Goal: Task Accomplishment & Management: Complete application form

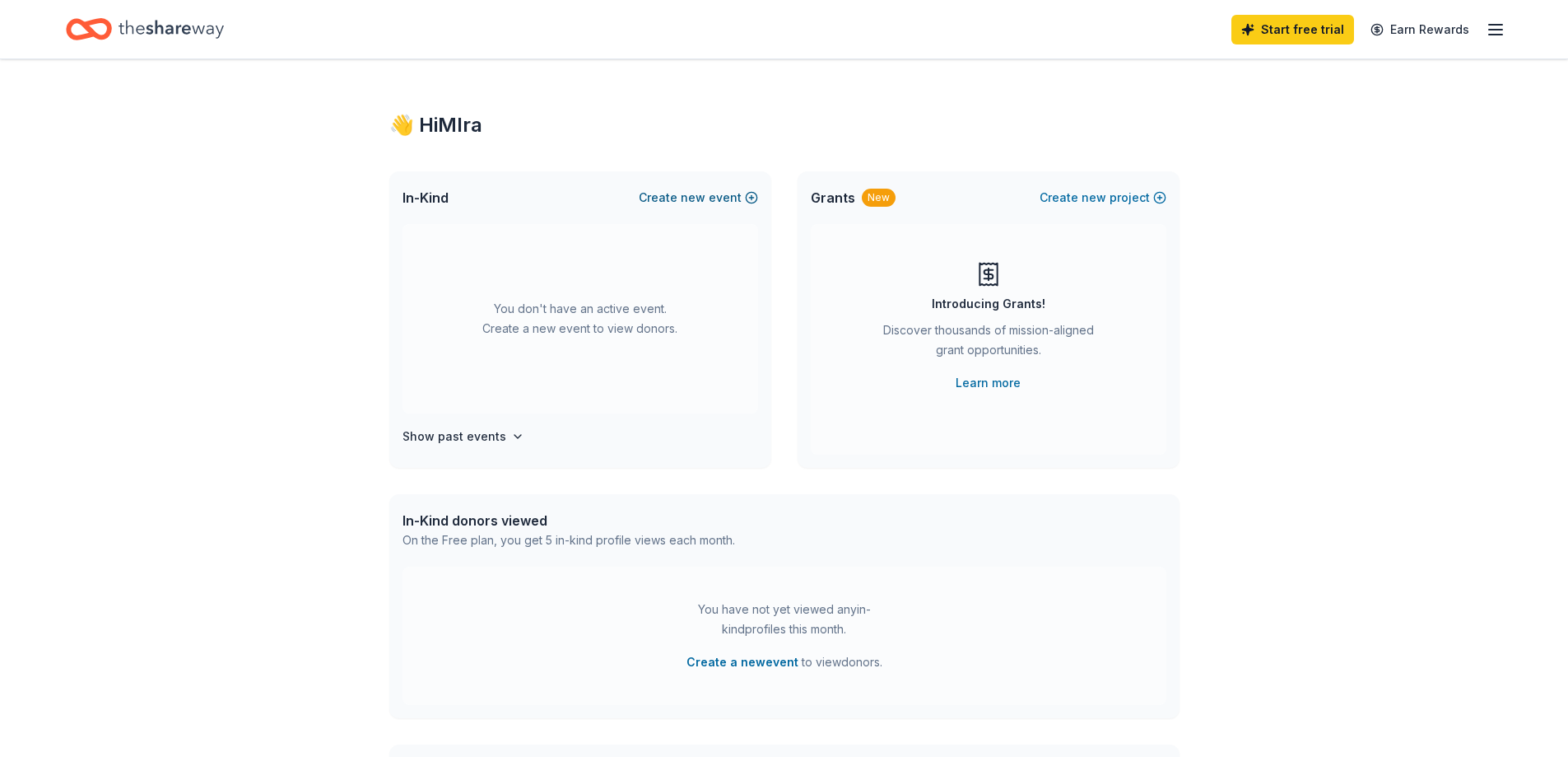
click at [683, 198] on button "Create new event" at bounding box center [698, 198] width 119 height 20
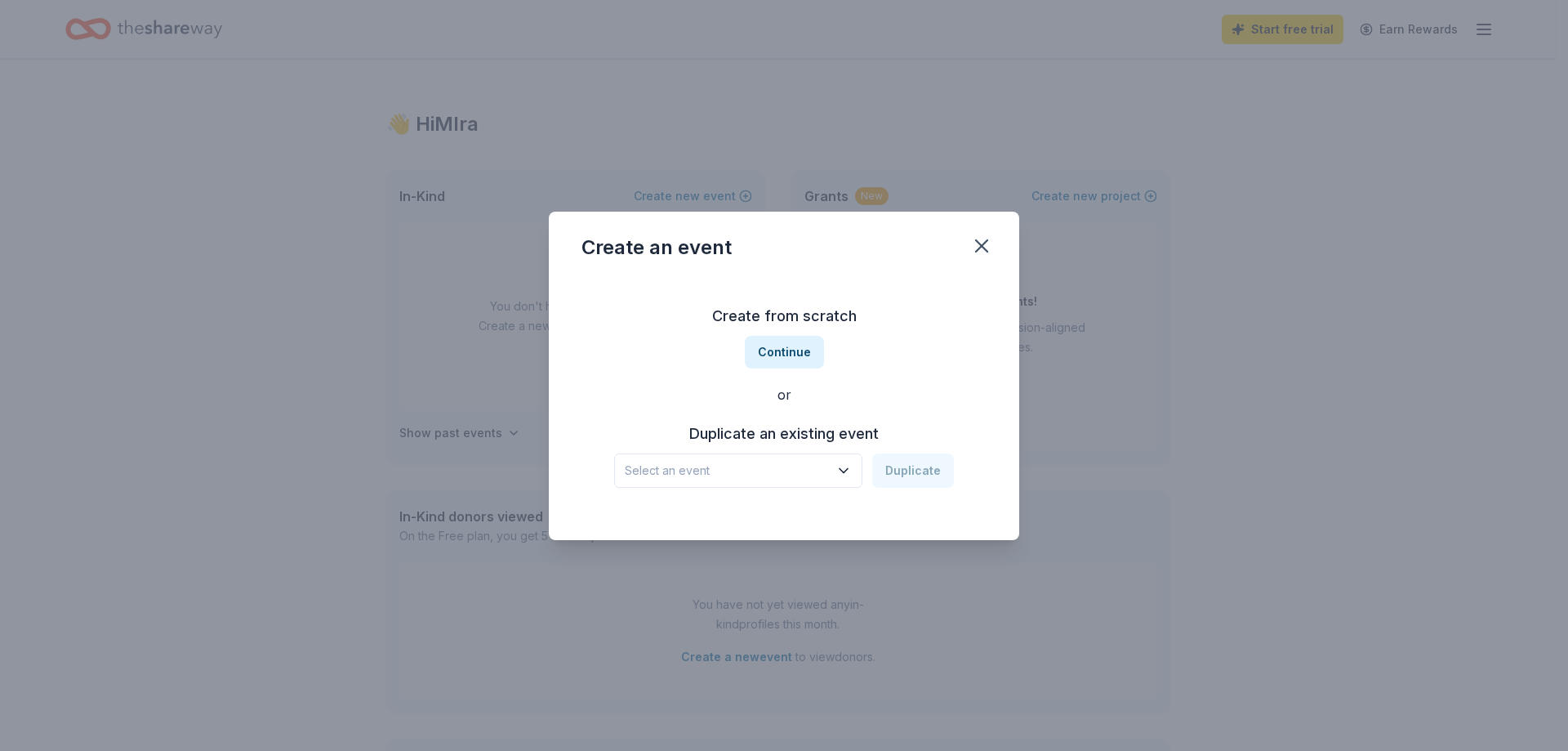
click at [827, 466] on span "Select an event" at bounding box center [727, 471] width 204 height 20
drag, startPoint x: 878, startPoint y: 376, endPoint x: 878, endPoint y: 367, distance: 9.0
click at [878, 376] on div "Create from scratch Continue or Duplicate an existing event Select an event Dup…" at bounding box center [784, 395] width 405 height 237
click at [791, 352] on button "Continue" at bounding box center [784, 352] width 80 height 33
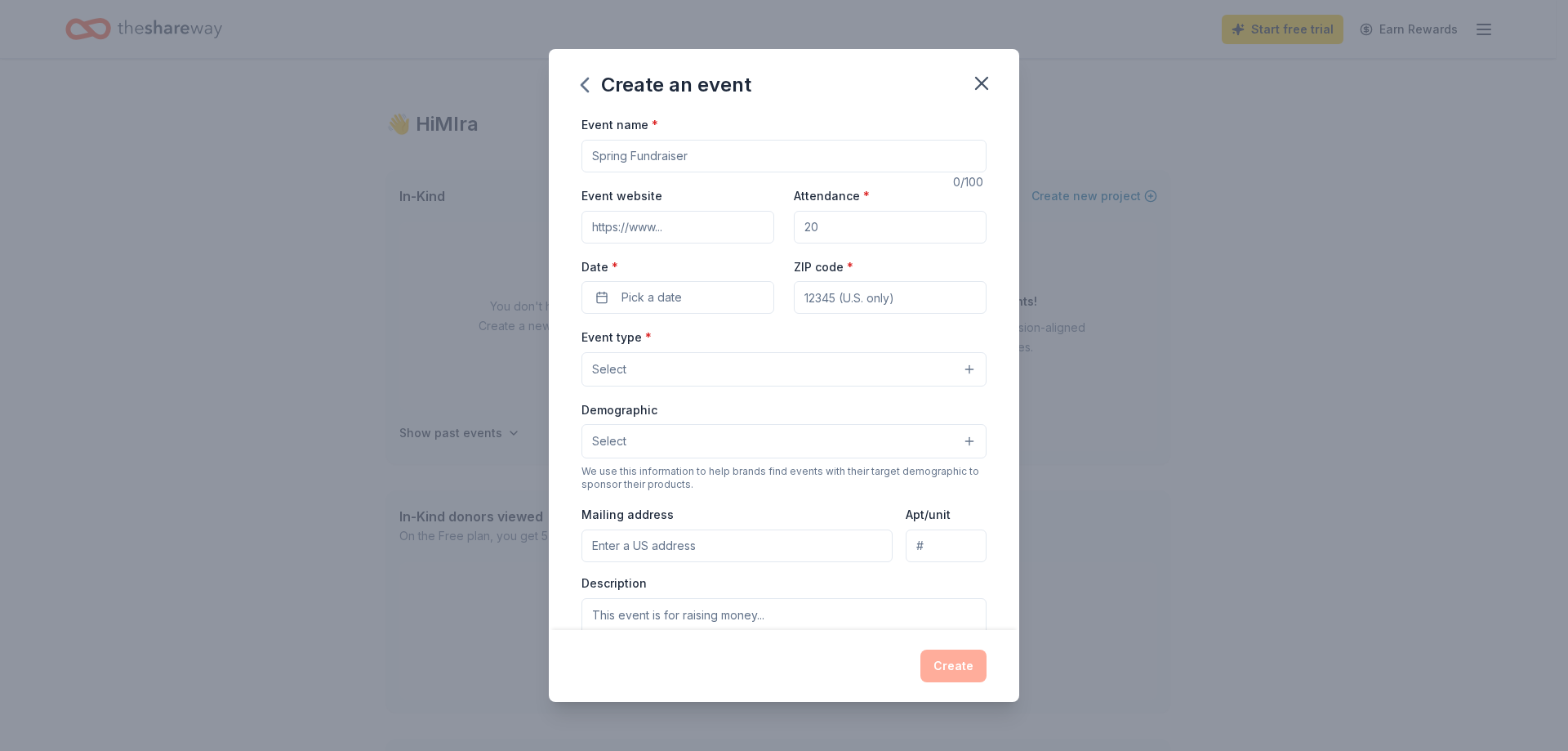
click at [708, 158] on input "Event name *" at bounding box center [784, 156] width 405 height 33
type input "[MEDICAL_DATA] Fundrasier"
drag, startPoint x: 816, startPoint y: 230, endPoint x: 755, endPoint y: 235, distance: 61.2
click at [755, 235] on div "Event website Attendance * Date * Pick a date ZIP code *" at bounding box center [784, 250] width 405 height 128
type input "200"
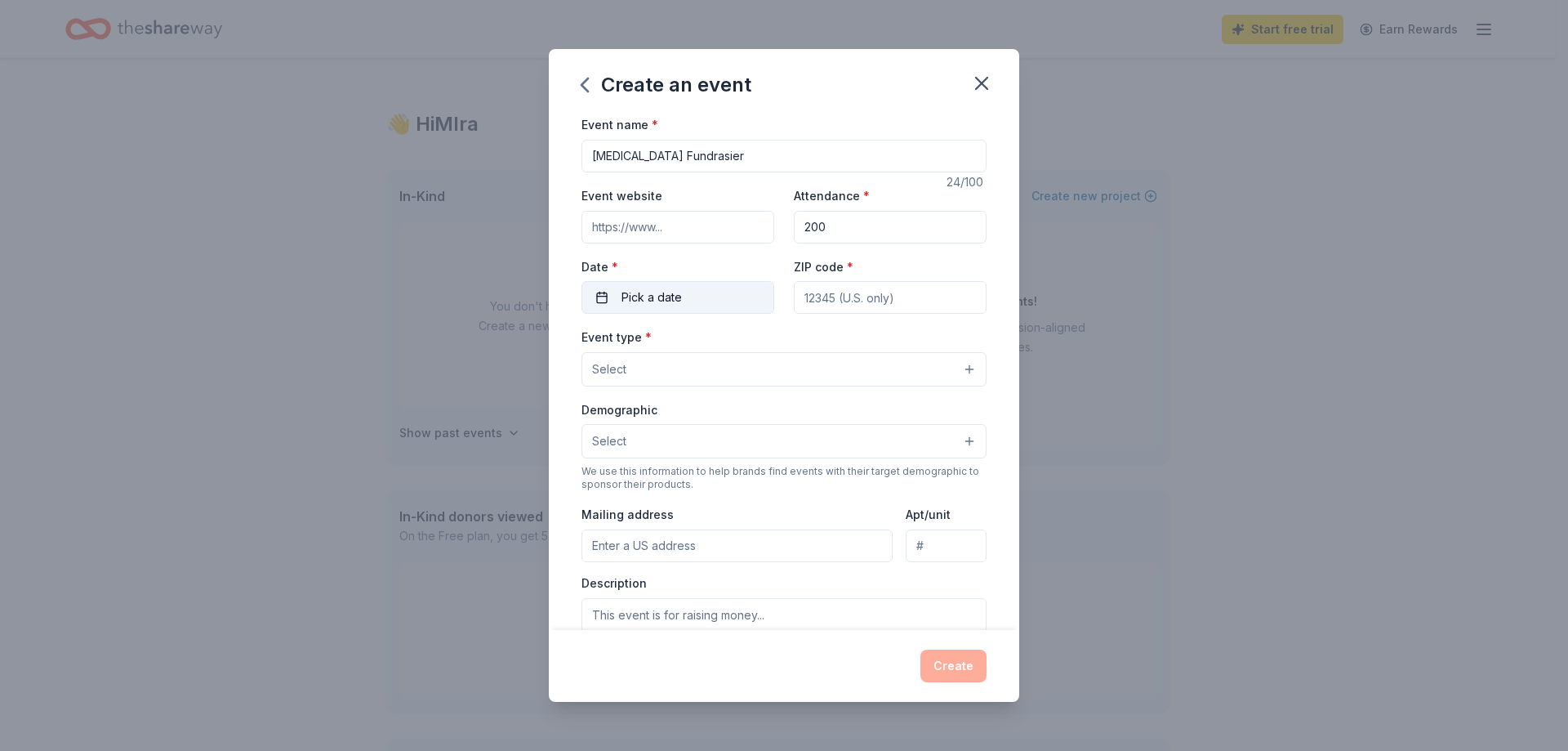
click at [633, 297] on span "Pick a date" at bounding box center [651, 298] width 61 height 20
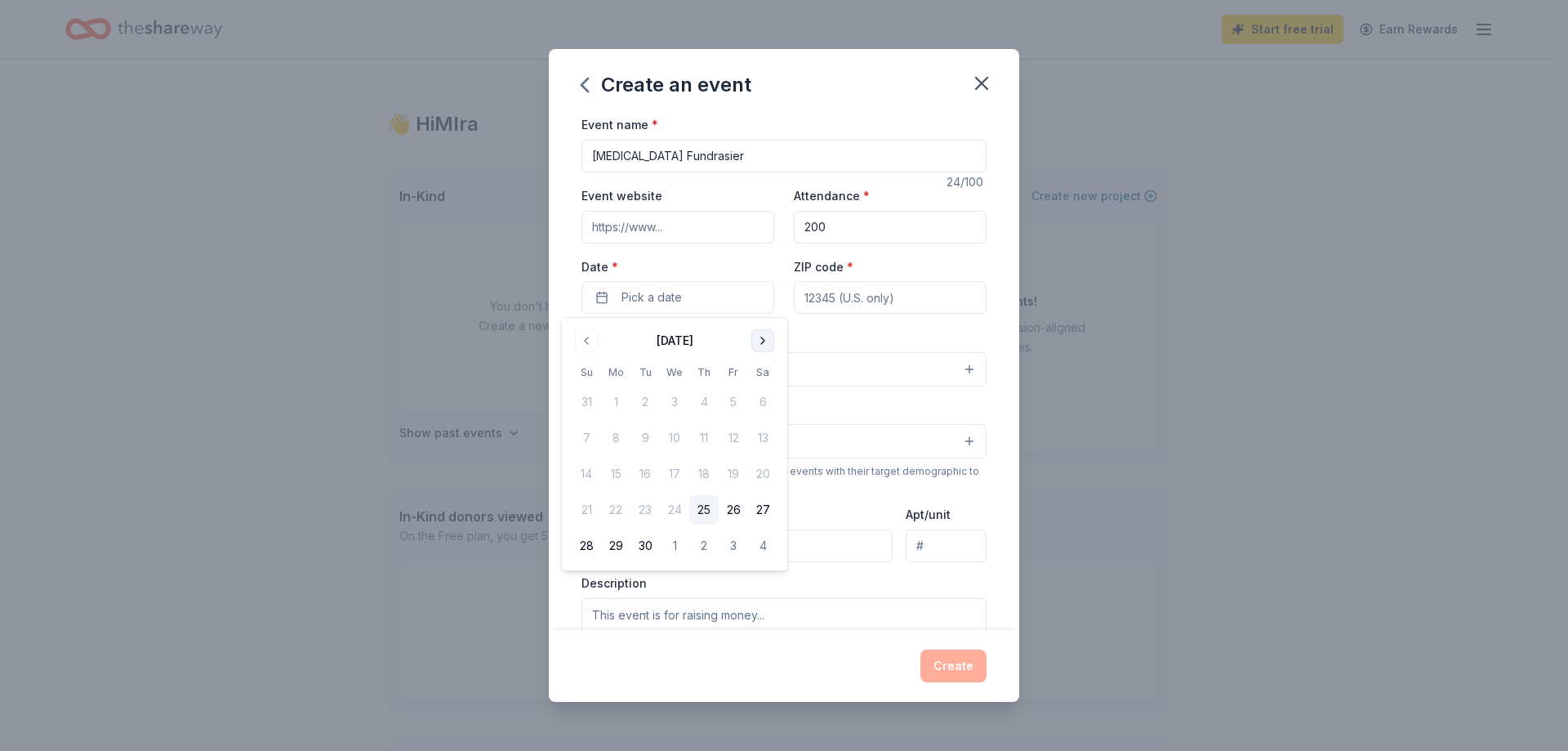
click at [757, 334] on button "Go to next month" at bounding box center [762, 340] width 23 height 23
click at [761, 512] on button "25" at bounding box center [763, 509] width 29 height 29
click at [857, 290] on input "ZIP code *" at bounding box center [889, 298] width 193 height 33
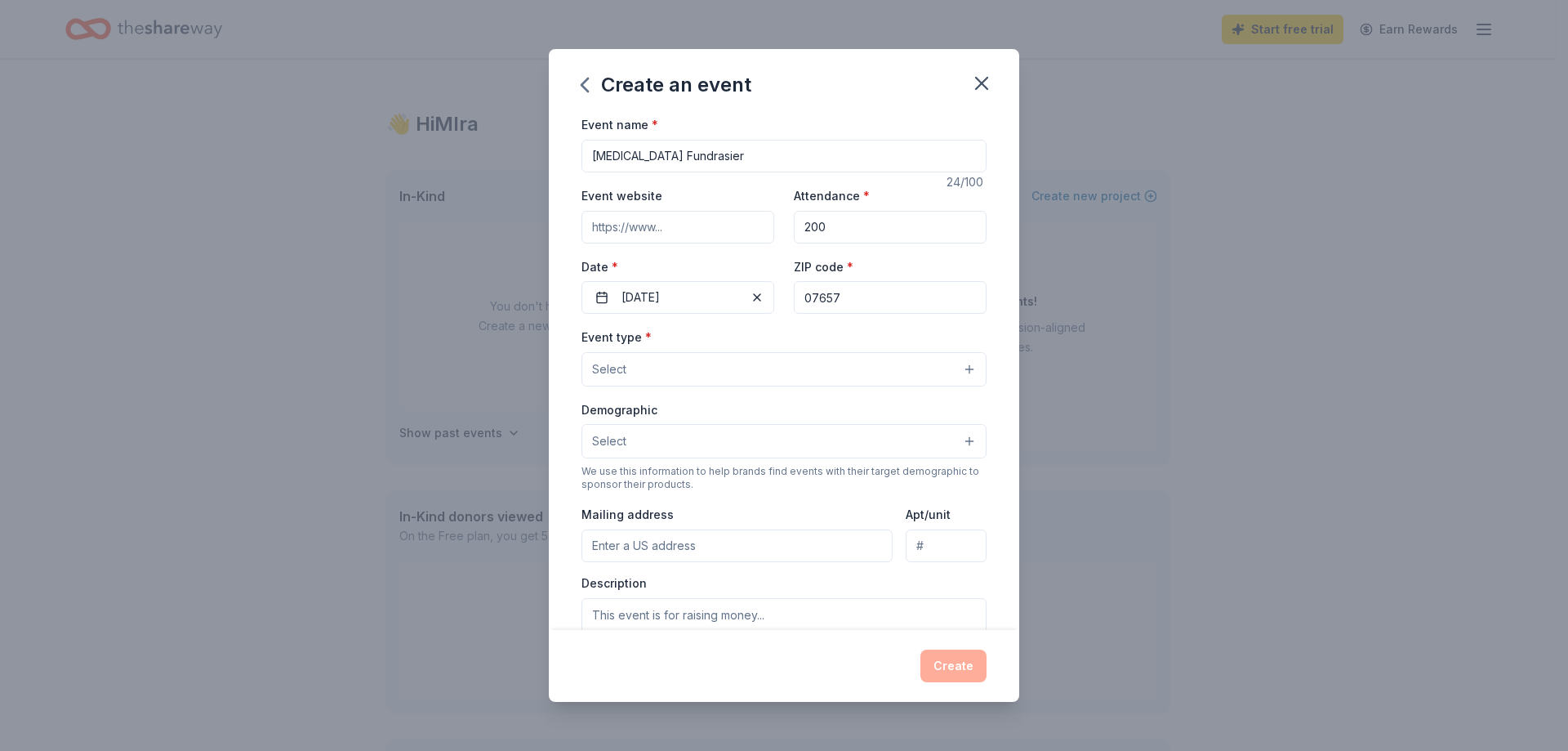
type input "07657"
click at [668, 369] on button "Select" at bounding box center [784, 369] width 405 height 34
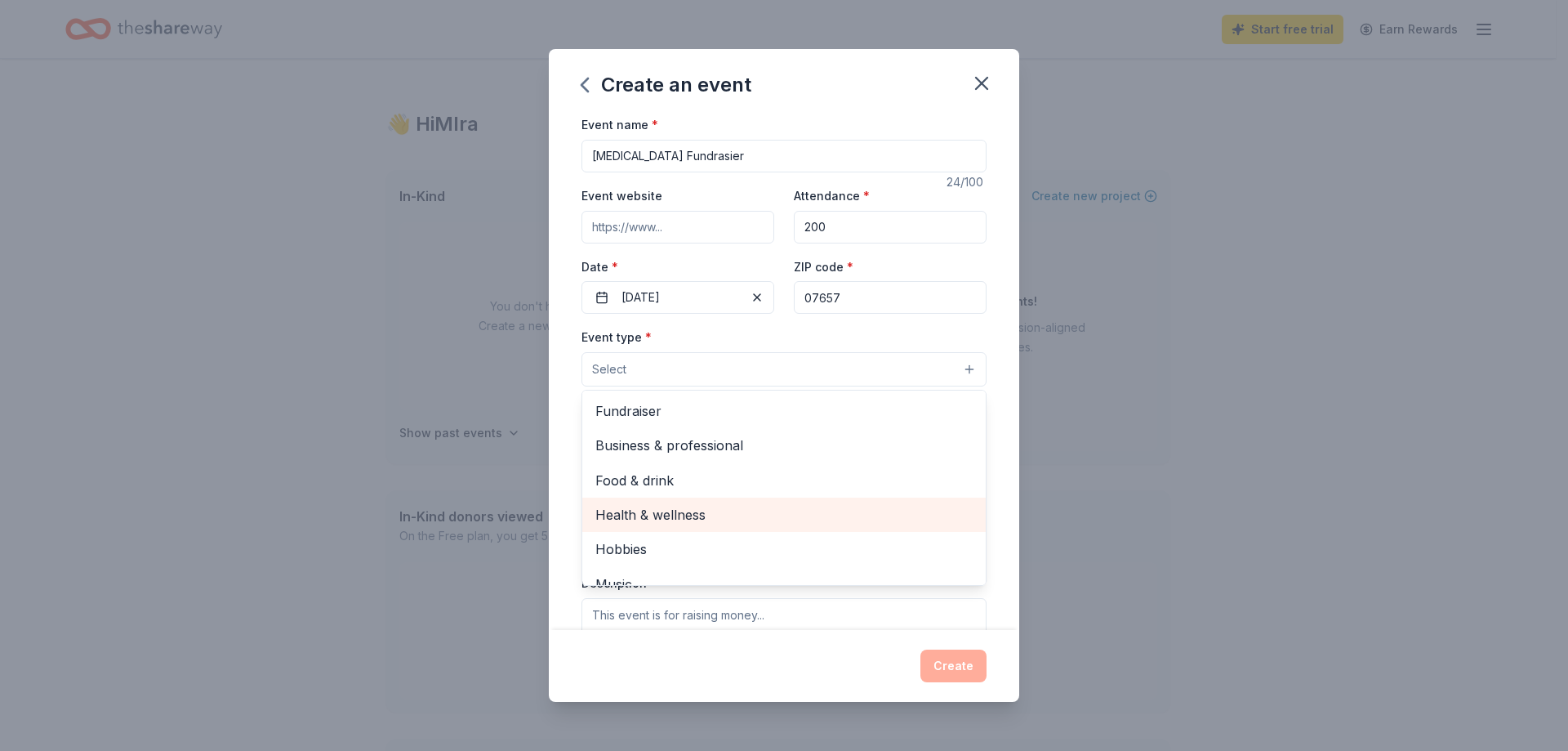
click at [674, 514] on span "Health & wellness" at bounding box center [784, 514] width 377 height 21
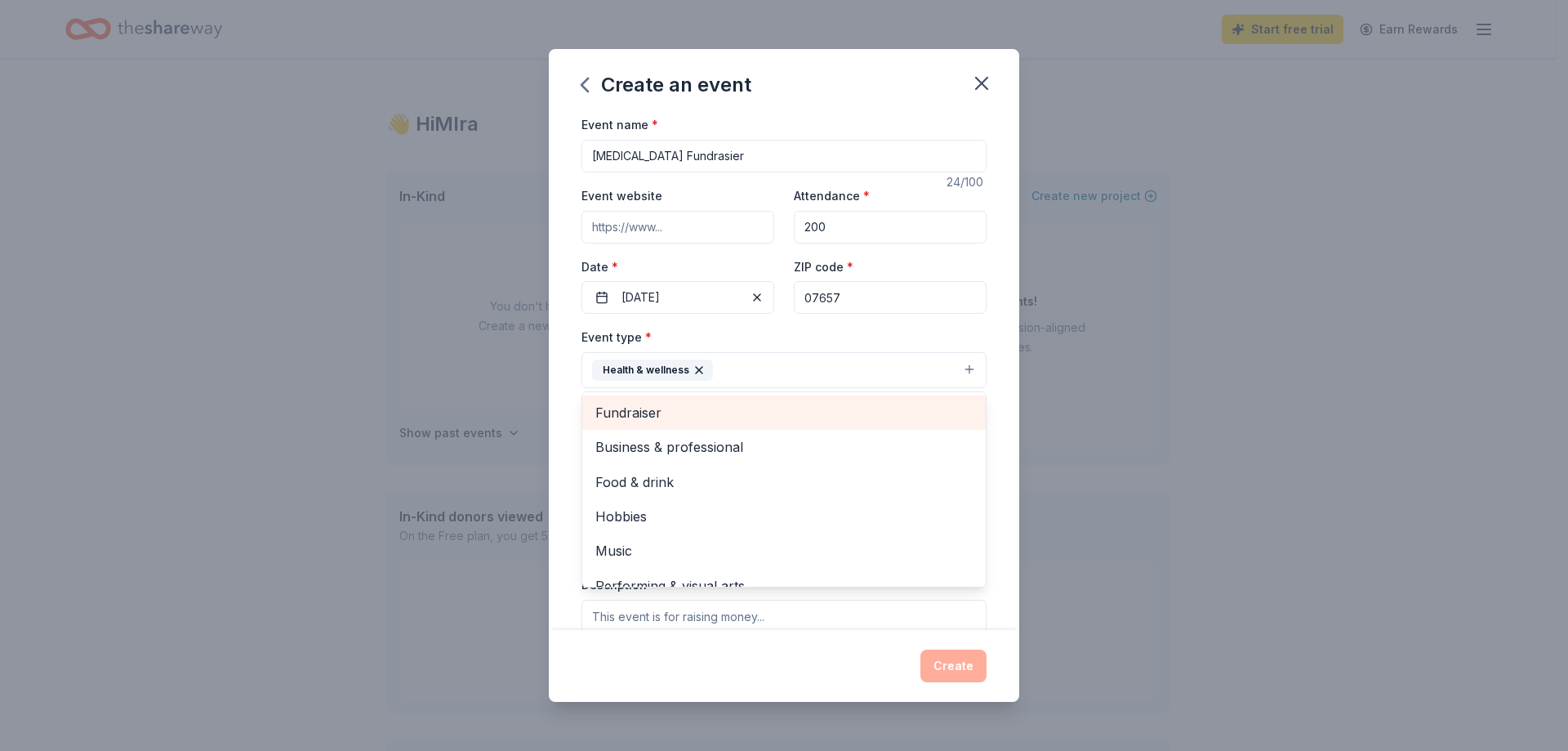
click at [642, 414] on span "Fundraiser" at bounding box center [784, 412] width 377 height 21
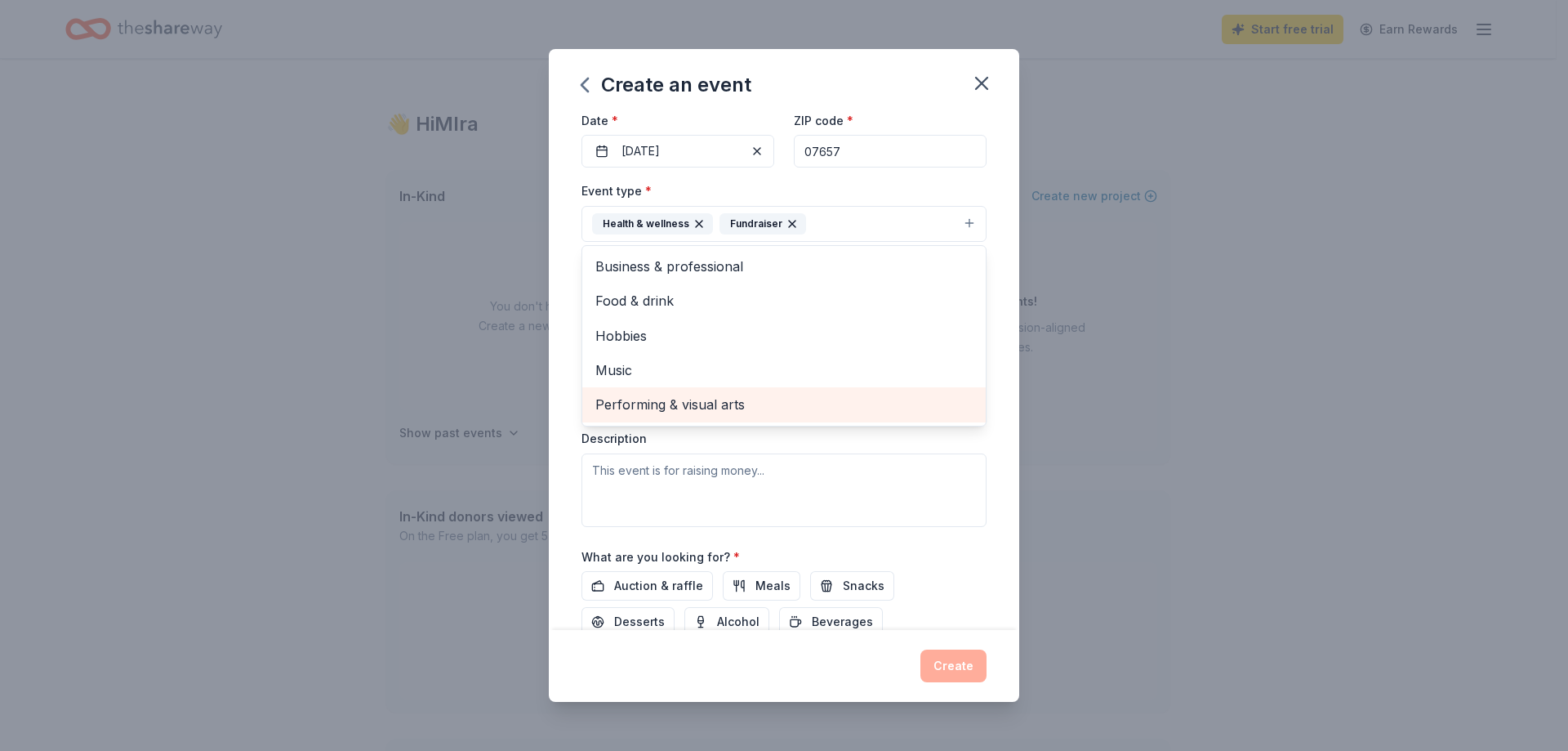
scroll to position [164, 0]
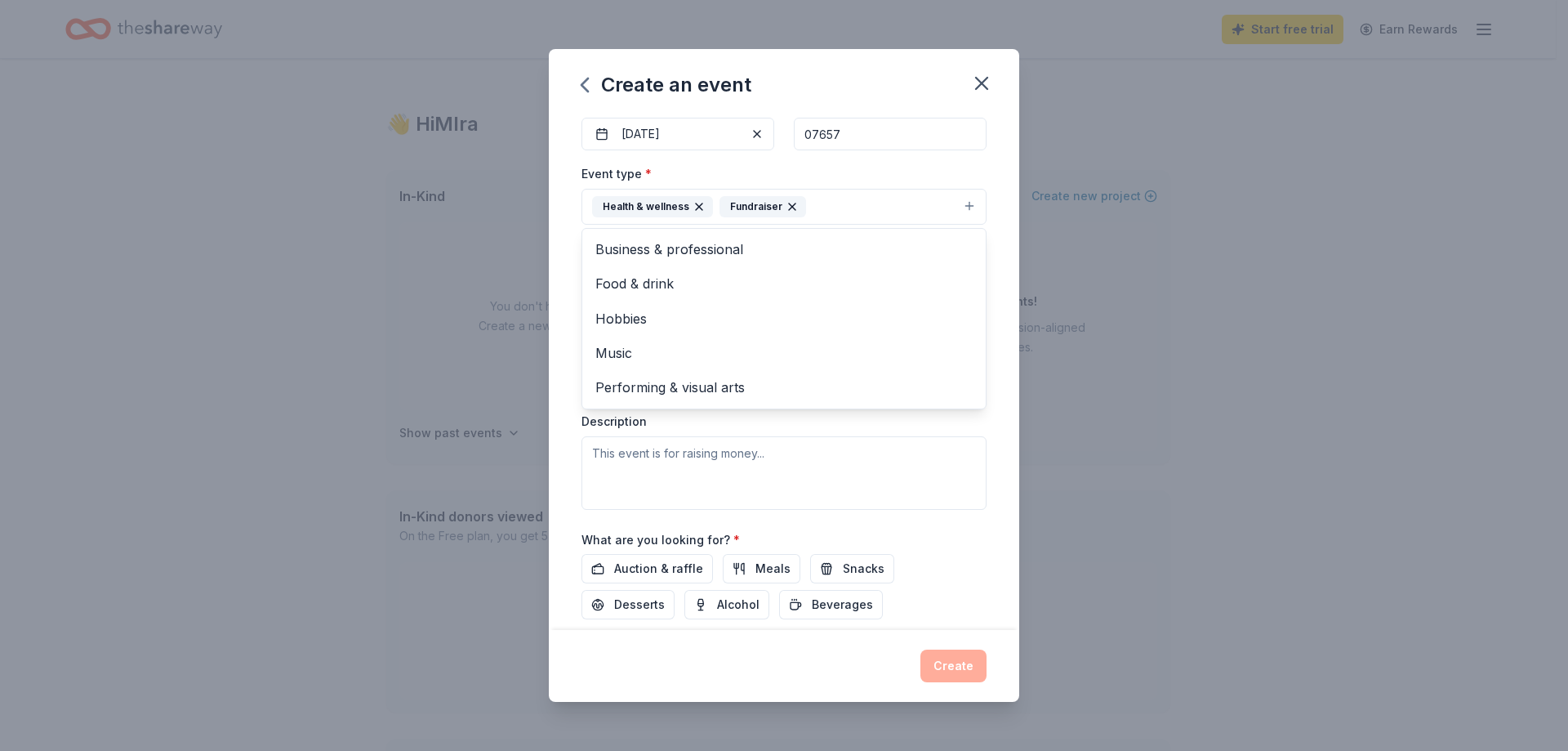
click at [672, 456] on div "Event type * Health & wellness Fundraiser Business & professional Food & drink …" at bounding box center [784, 337] width 405 height 346
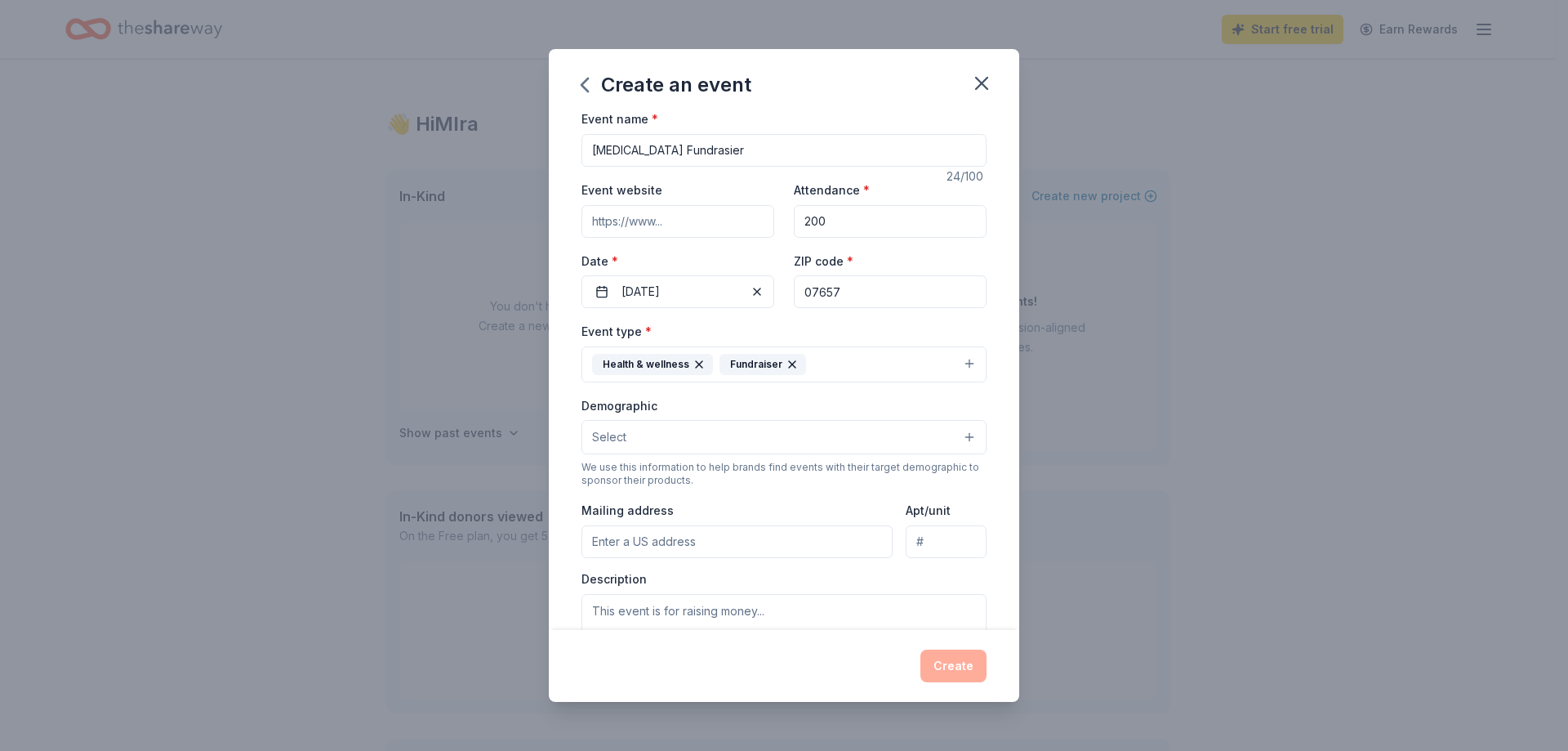
scroll to position [0, 0]
click at [642, 439] on button "Select" at bounding box center [784, 442] width 405 height 34
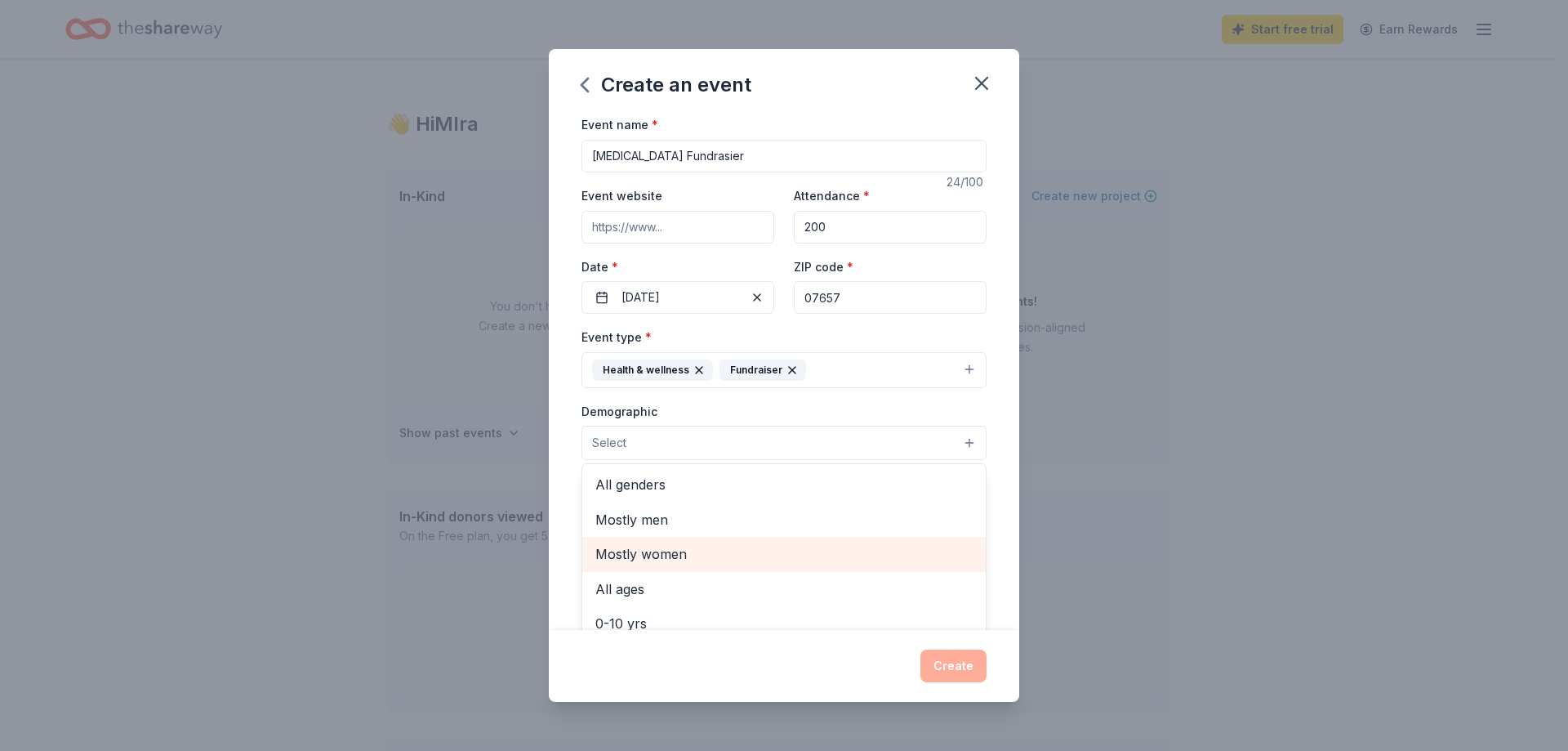
click at [660, 550] on span "Mostly women" at bounding box center [784, 553] width 377 height 21
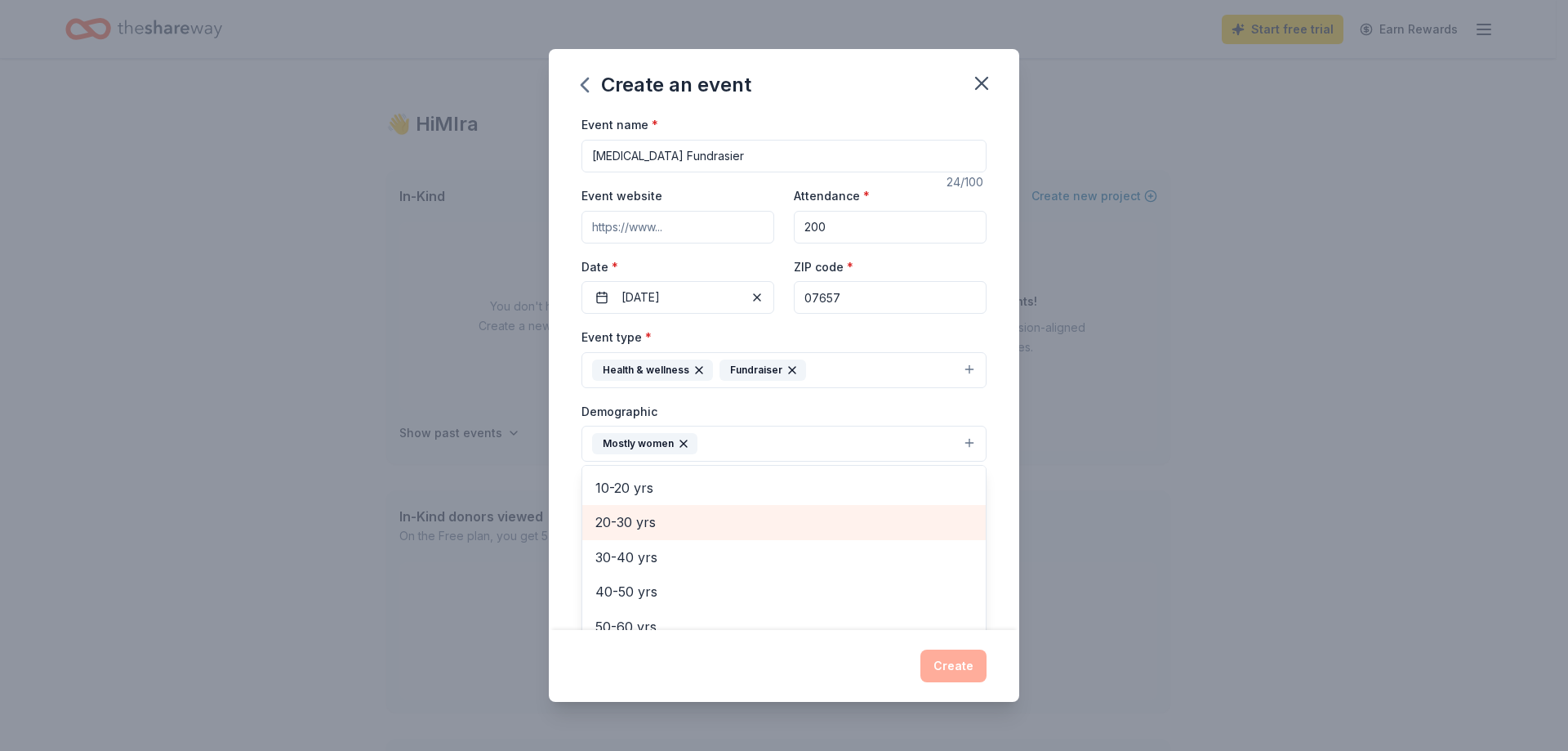
scroll to position [164, 0]
click at [633, 534] on span "30-40 yrs" at bounding box center [784, 530] width 377 height 21
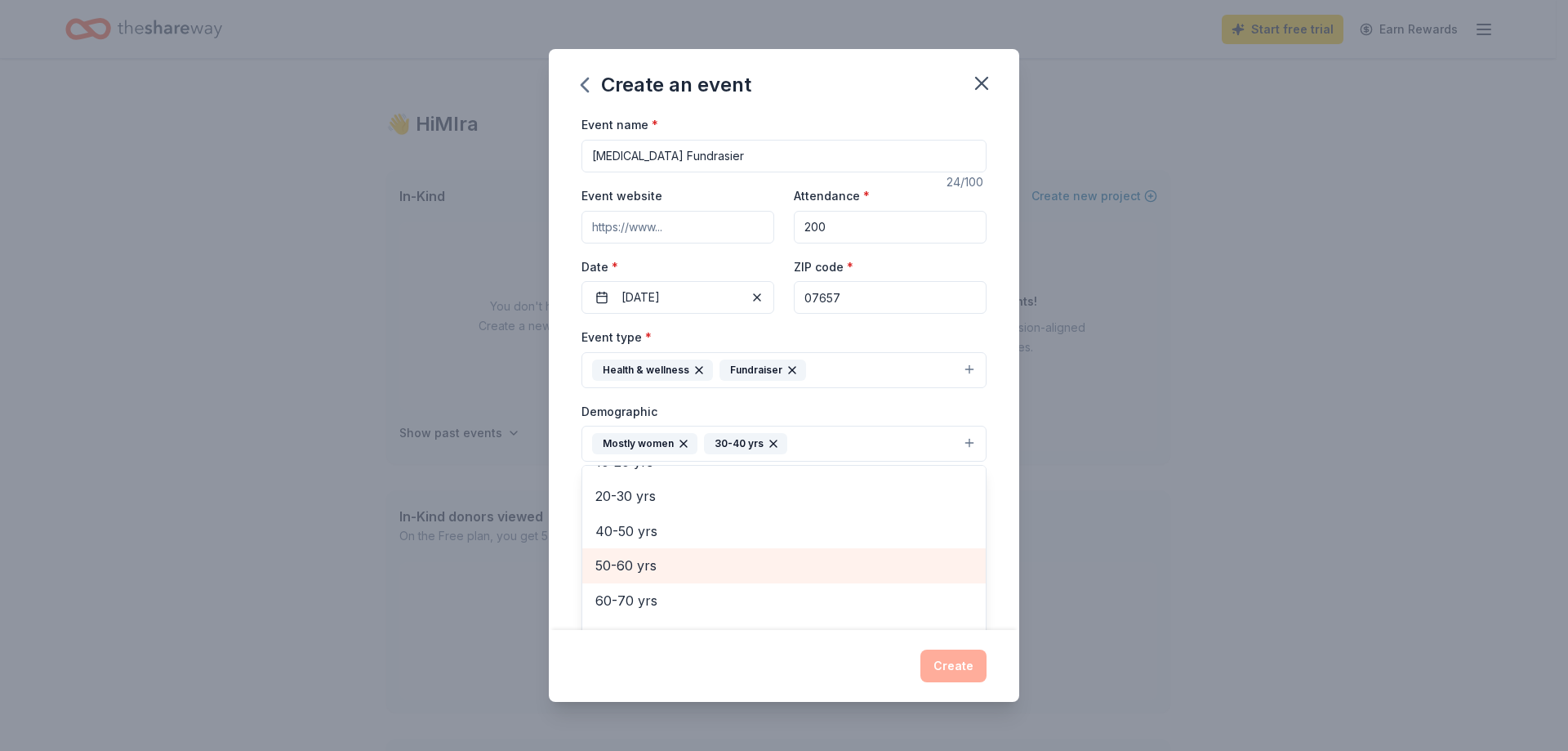
click at [628, 565] on span "50-60 yrs" at bounding box center [784, 565] width 377 height 21
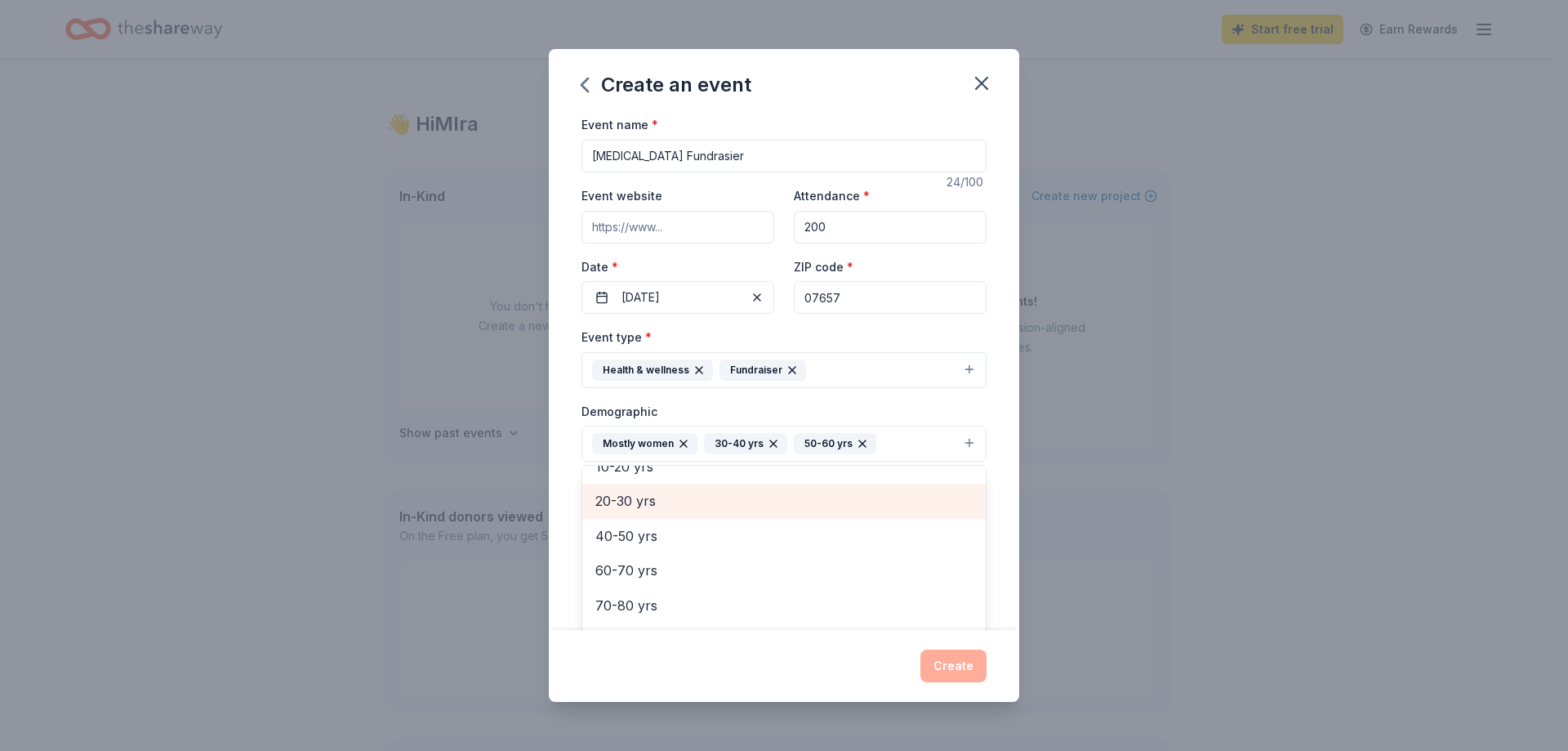
click at [625, 493] on span "20-30 yrs" at bounding box center [784, 500] width 377 height 21
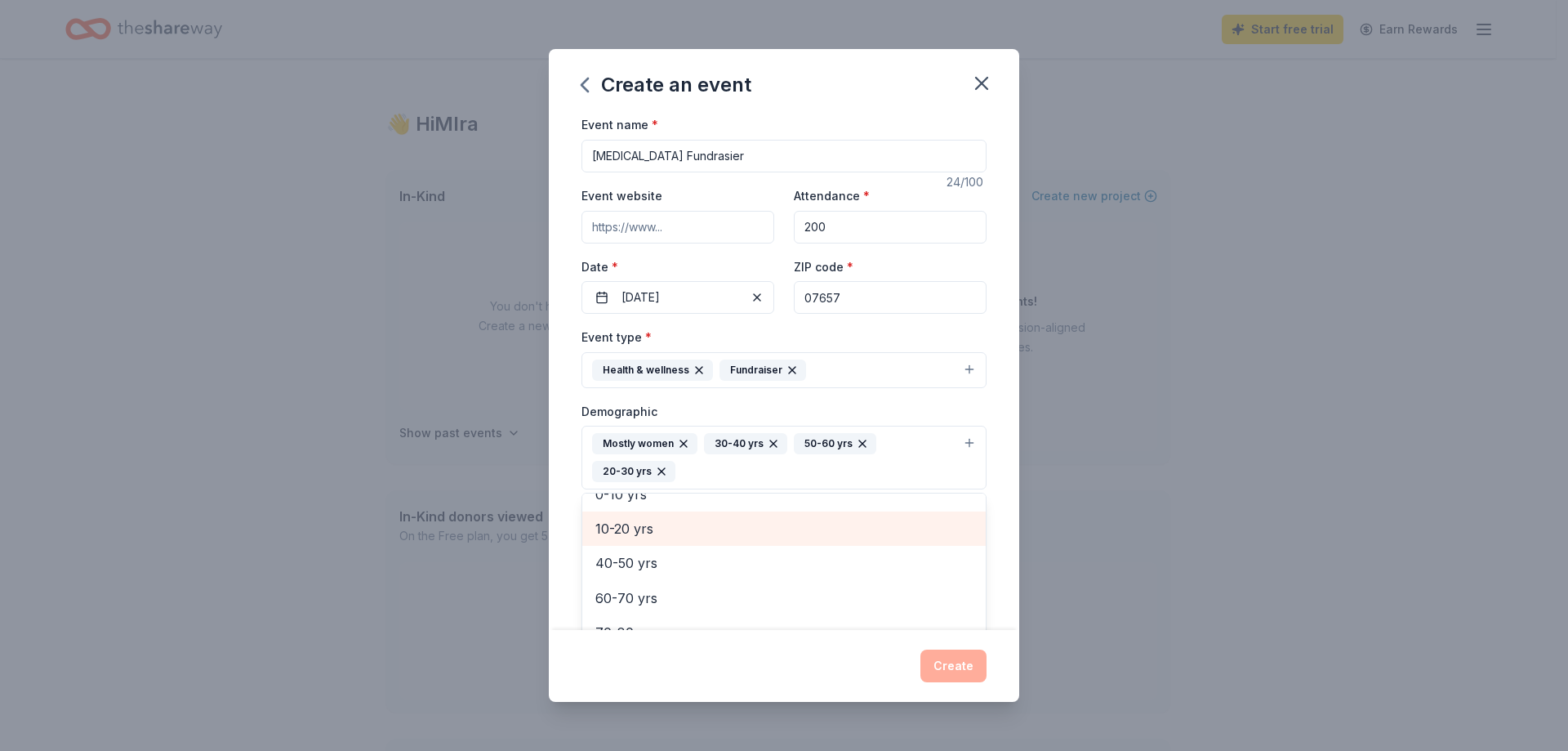
scroll to position [43, 0]
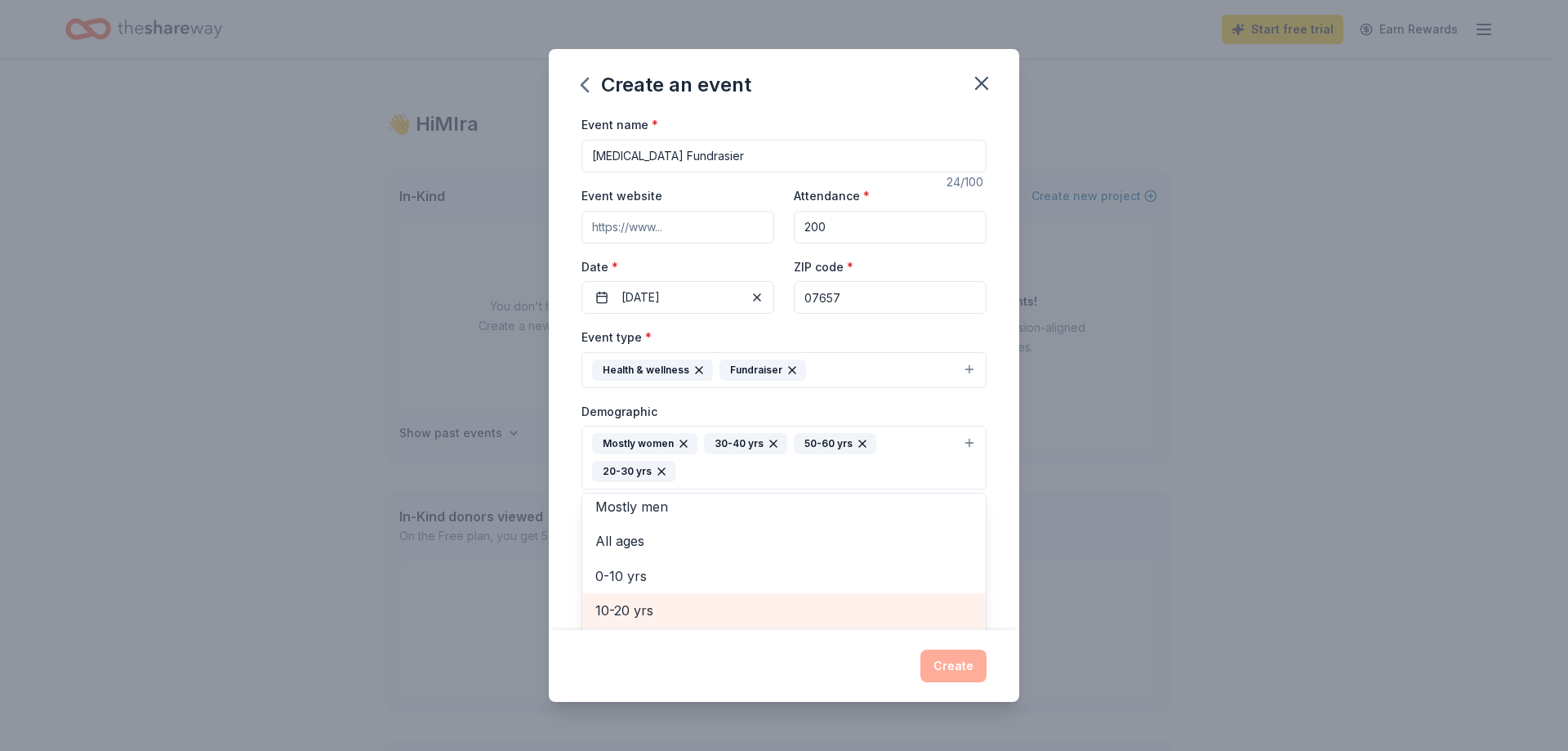
click at [637, 612] on span "10-20 yrs" at bounding box center [784, 610] width 377 height 21
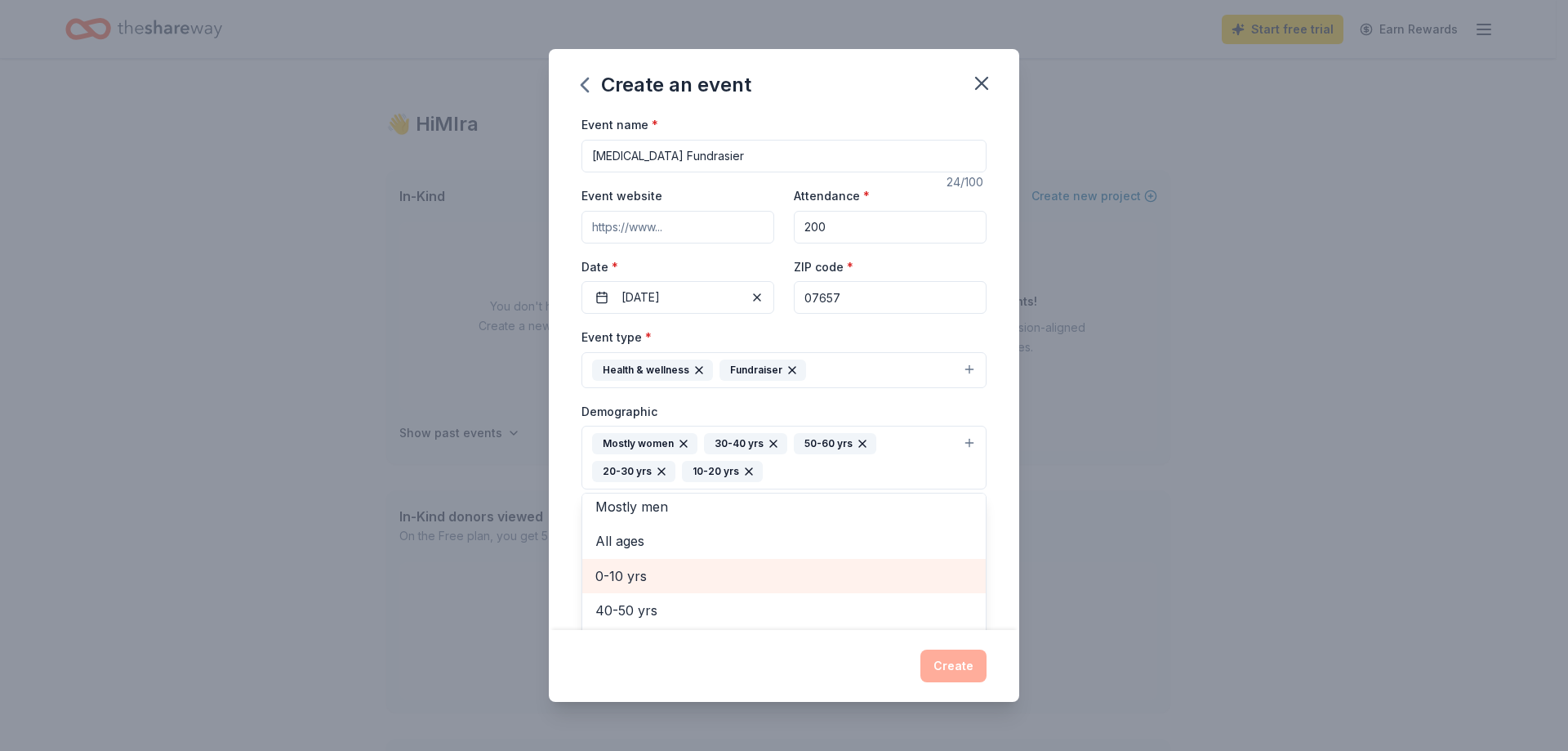
scroll to position [89, 0]
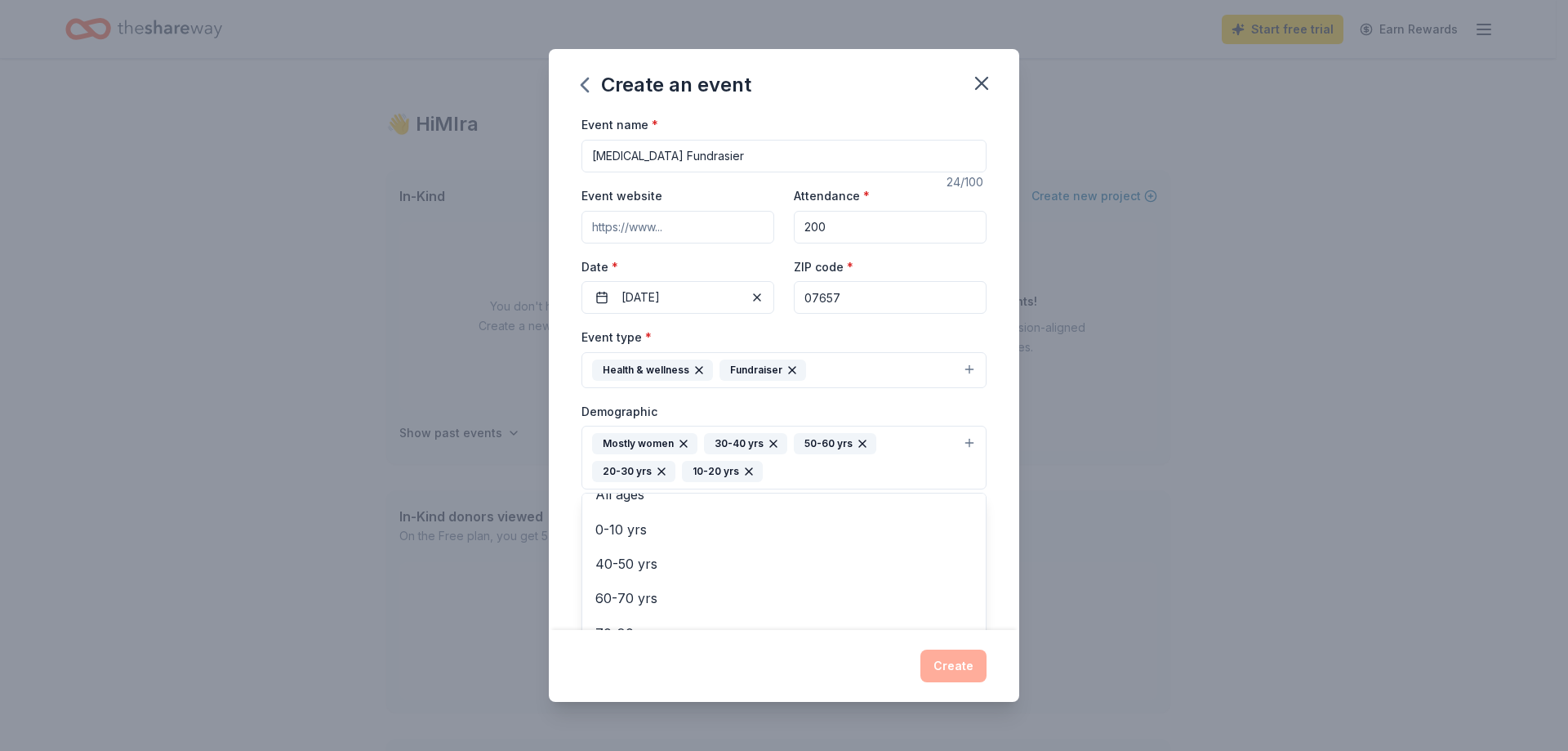
click at [964, 668] on div "Create an event Event name * Breast Cancer Fundrasier 24 /100 Event website Att…" at bounding box center [784, 375] width 470 height 651
click at [664, 571] on input "Mailing address" at bounding box center [737, 576] width 311 height 33
type input "90 Riverdale Road, Riverdale, NJ, 07457"
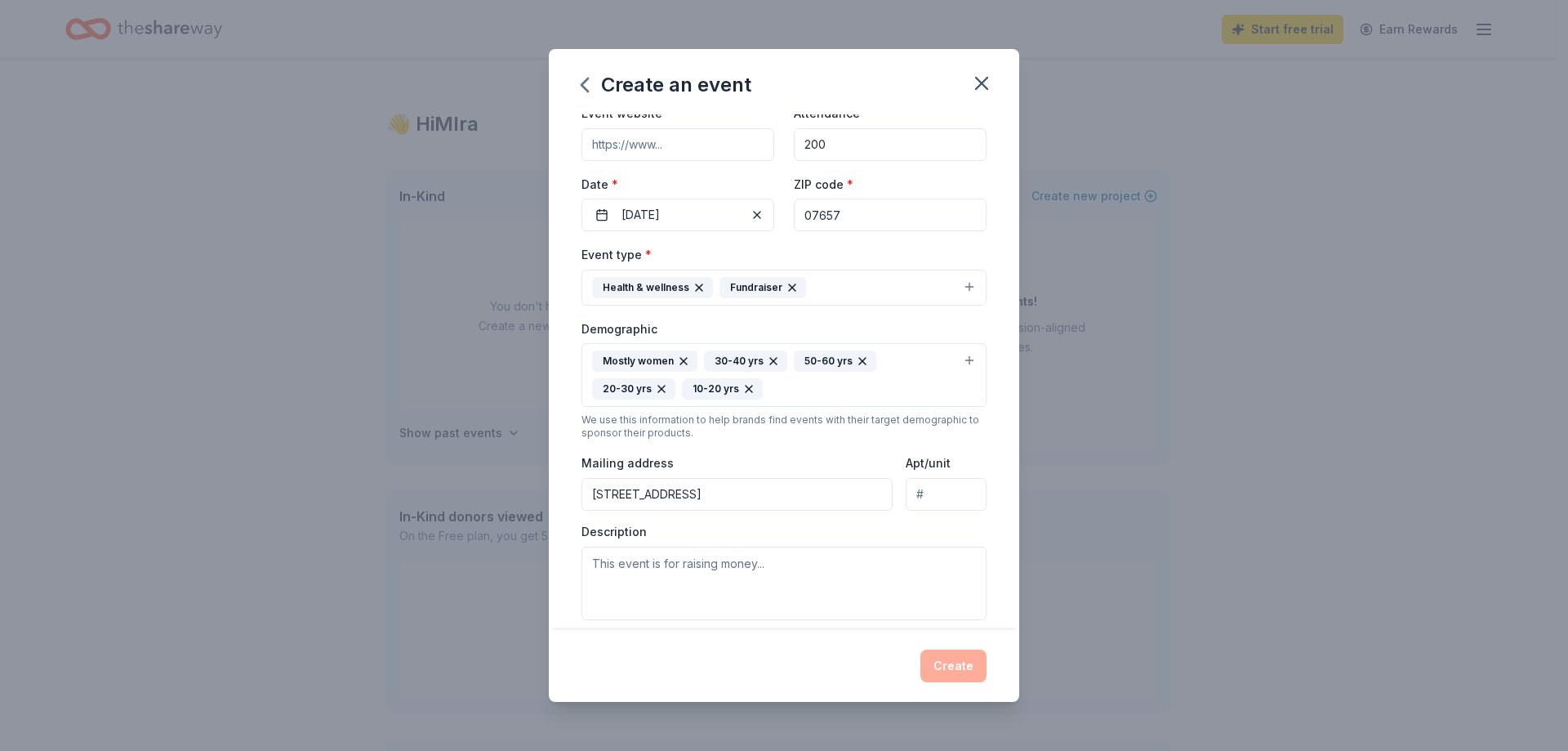
scroll to position [245, 0]
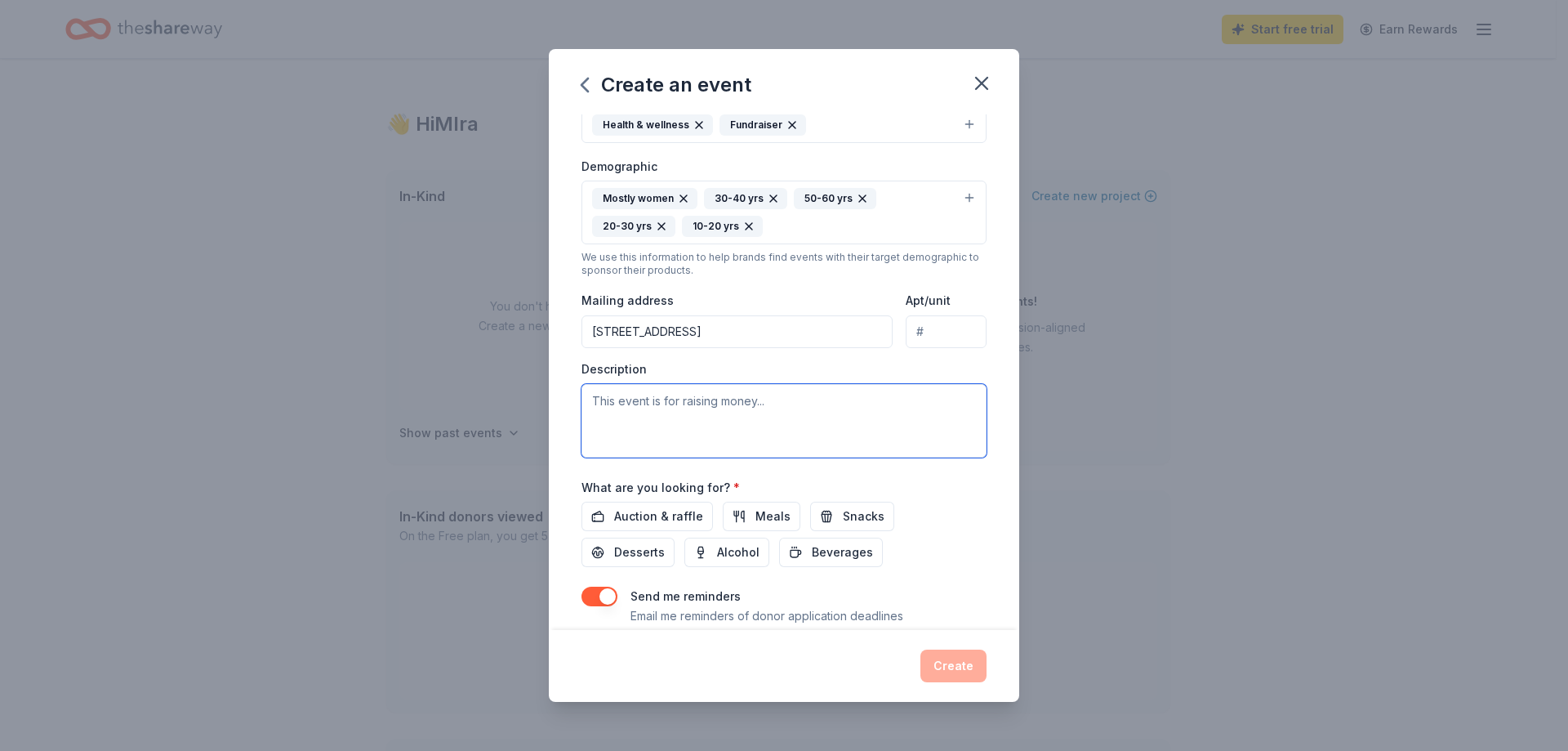
click at [645, 415] on textarea at bounding box center [784, 420] width 405 height 73
type textarea "for [MEDICAL_DATA] research"
click at [682, 516] on span "Auction & raffle" at bounding box center [659, 517] width 89 height 20
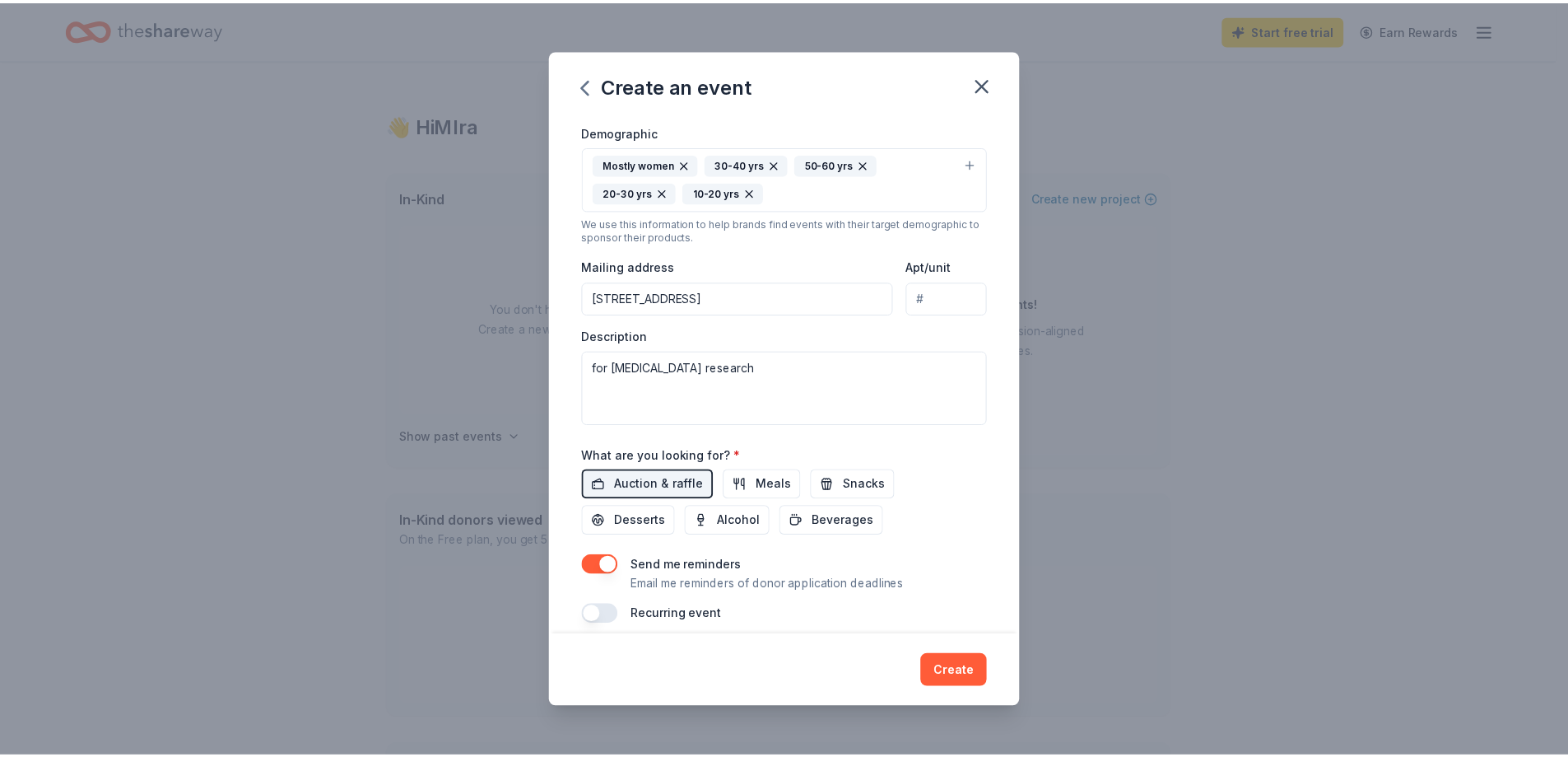
scroll to position [299, 0]
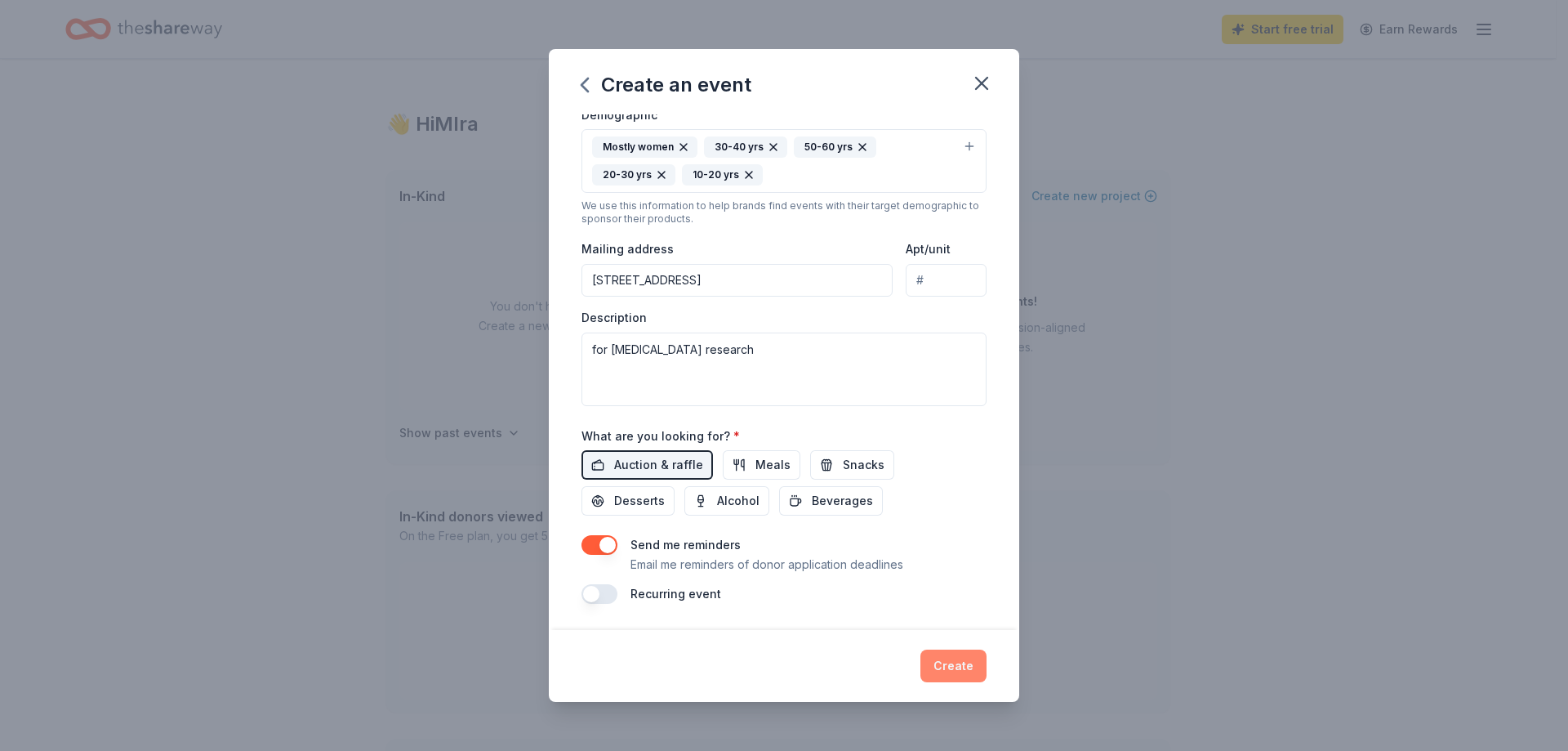
click at [963, 674] on button "Create" at bounding box center [953, 666] width 66 height 33
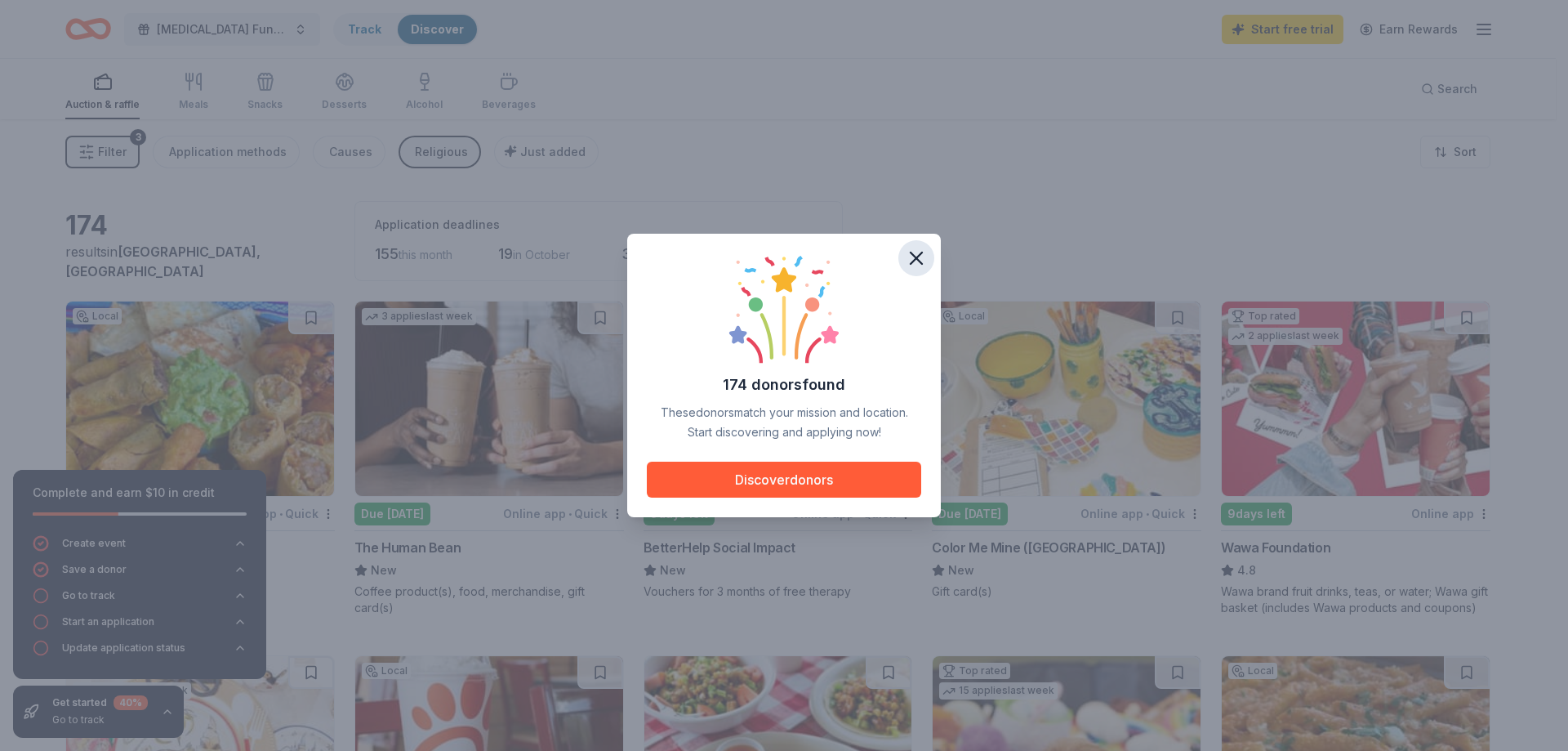
click at [912, 254] on icon "button" at bounding box center [917, 258] width 12 height 12
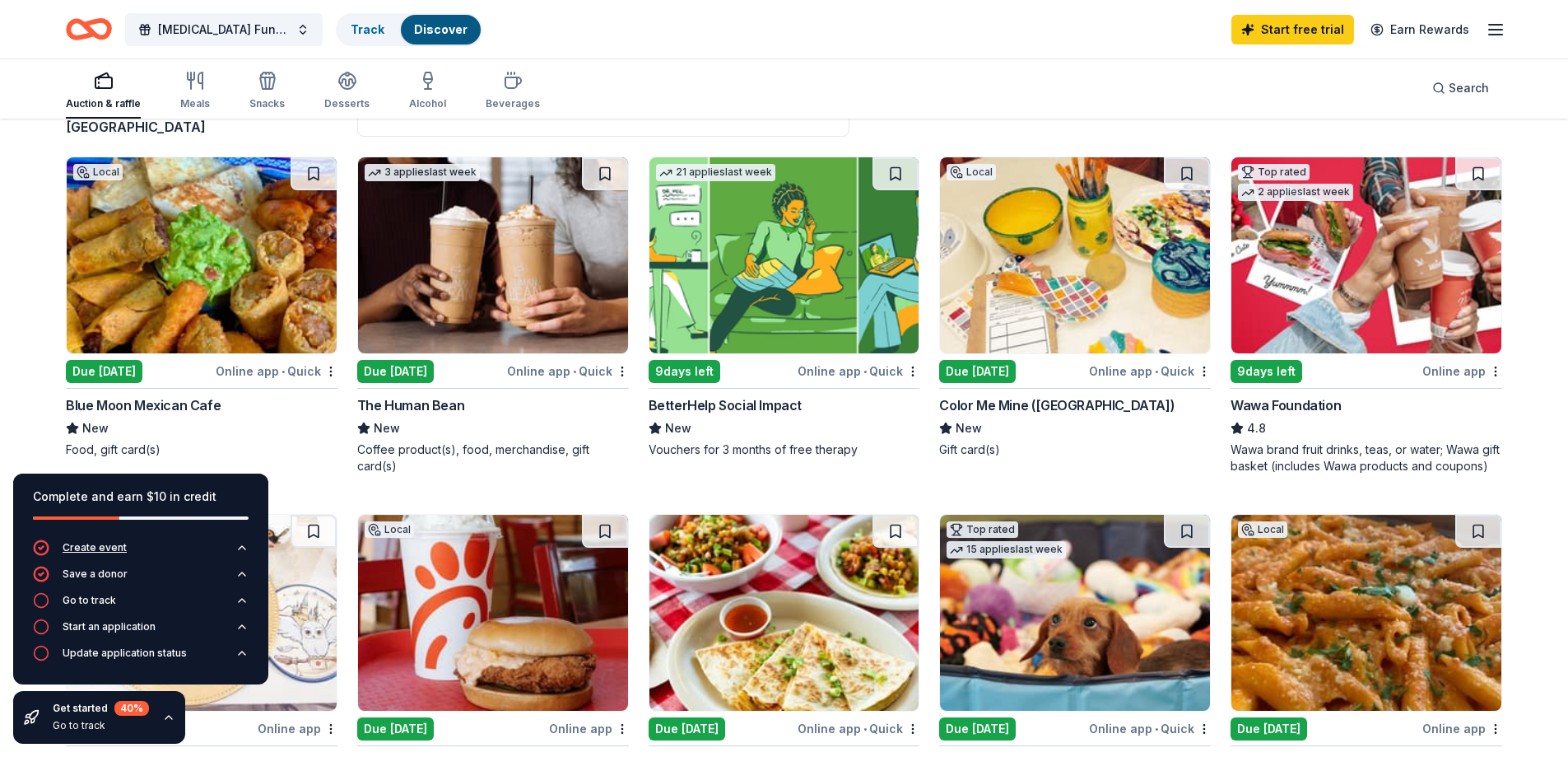
scroll to position [165, 0]
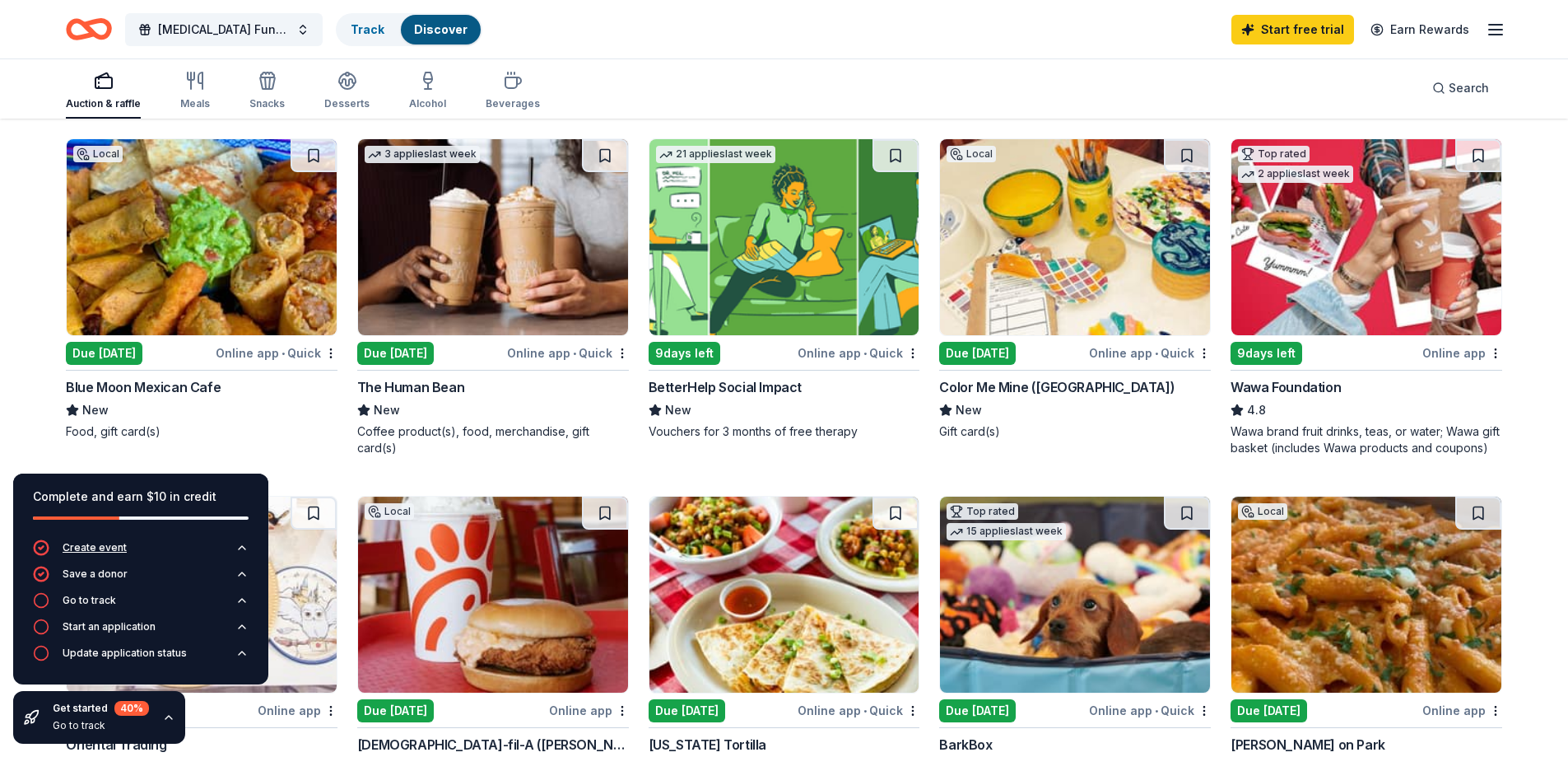
click at [112, 547] on div "Create event" at bounding box center [95, 547] width 64 height 13
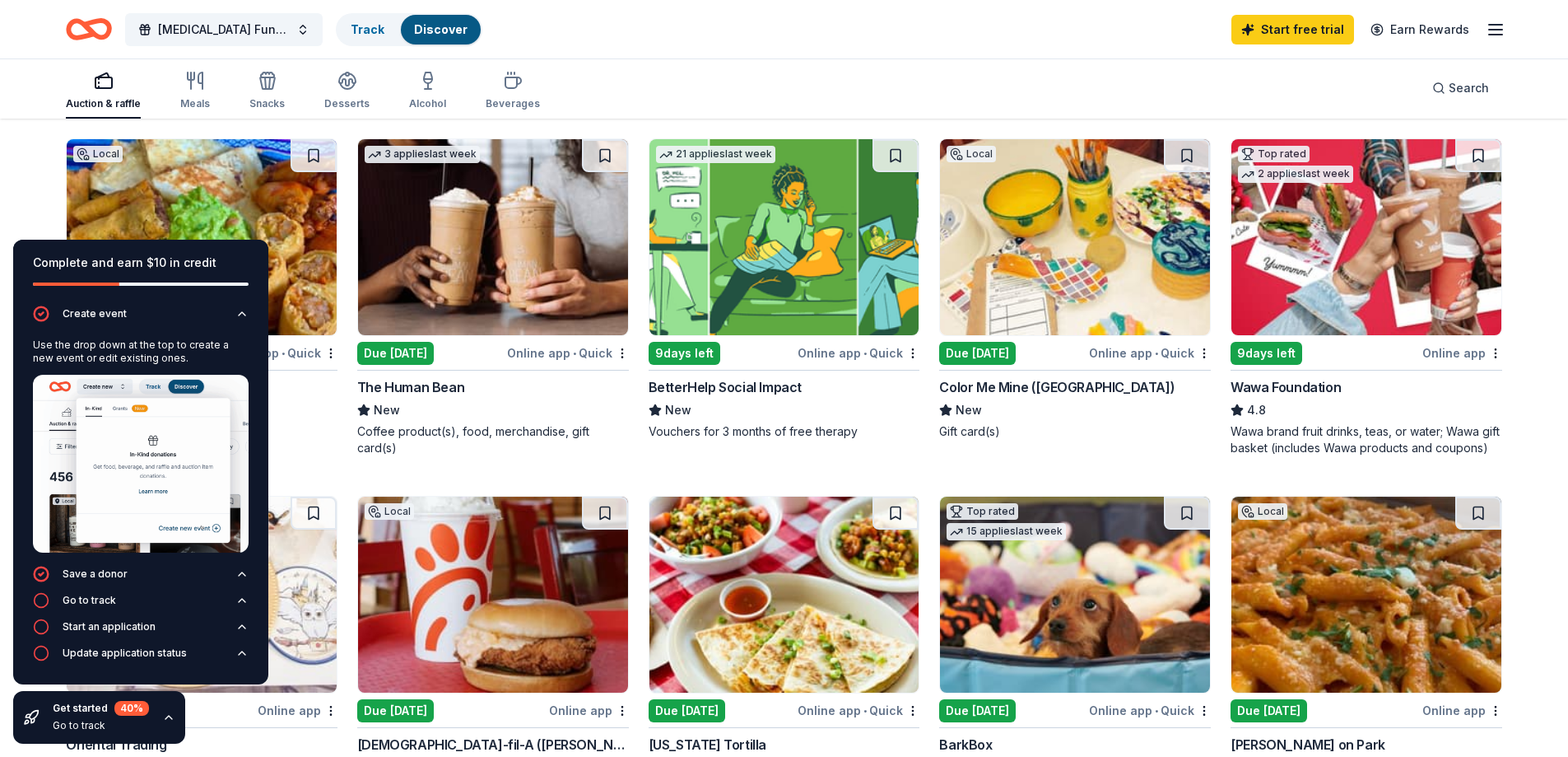
click at [744, 62] on div "Auction & raffle Meals Snacks Desserts Alcohol Beverages Search" at bounding box center [783, 88] width 1436 height 61
click at [684, 64] on div "Auction & raffle Meals Snacks Desserts Alcohol Beverages Search" at bounding box center [783, 88] width 1436 height 61
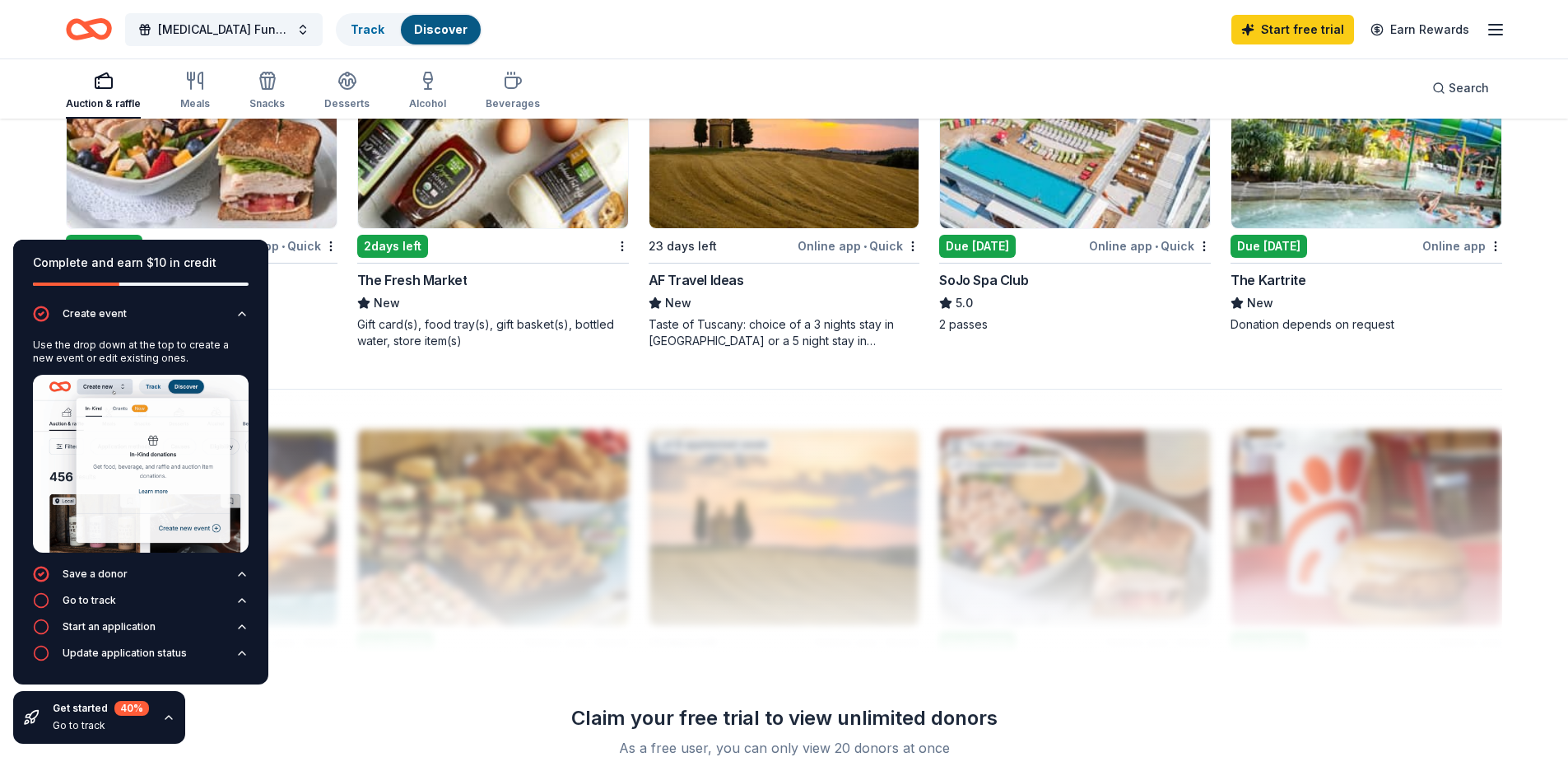
scroll to position [1400, 0]
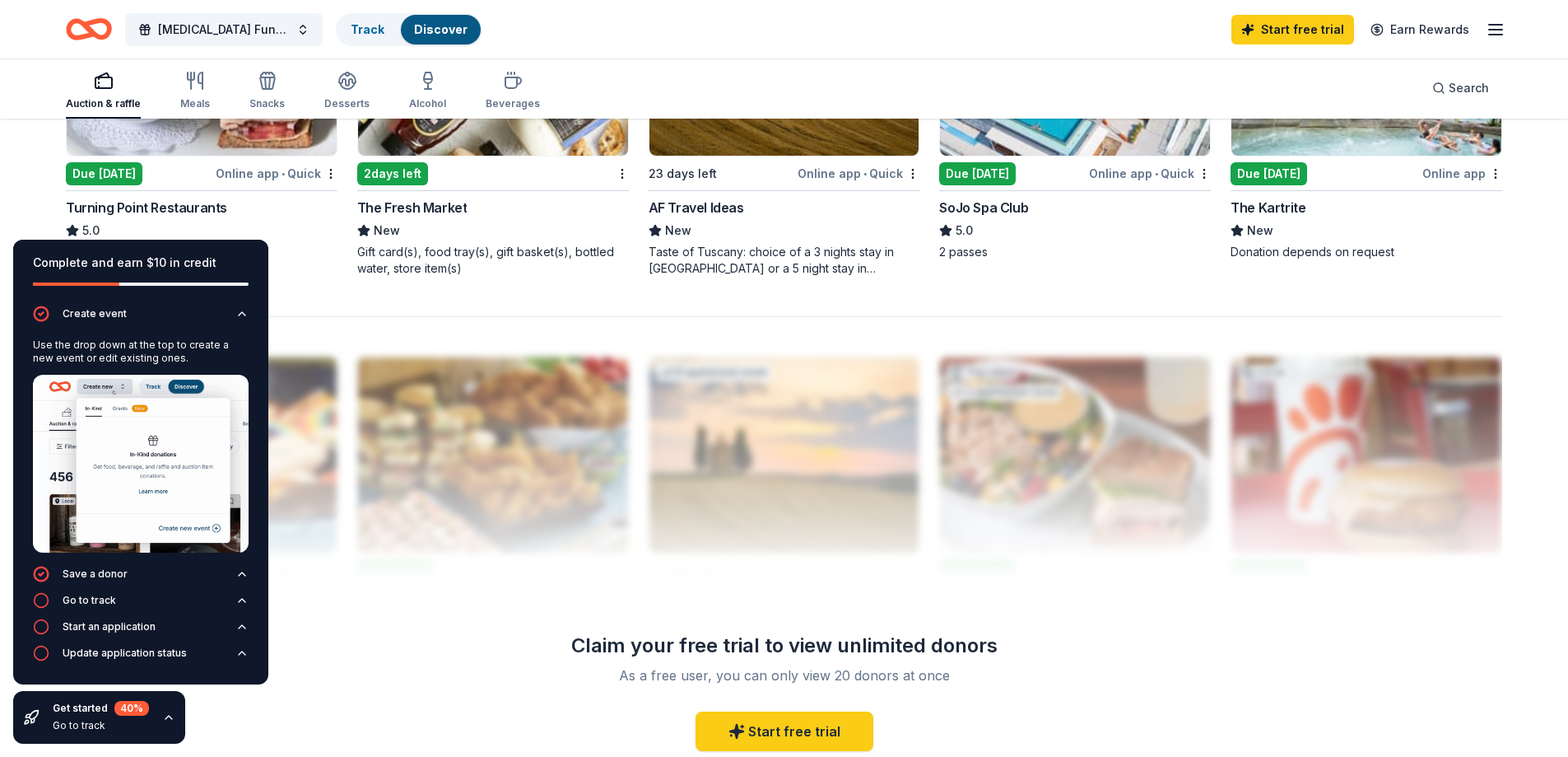
click at [245, 269] on div "Complete and earn $10 in credit" at bounding box center [140, 263] width 216 height 20
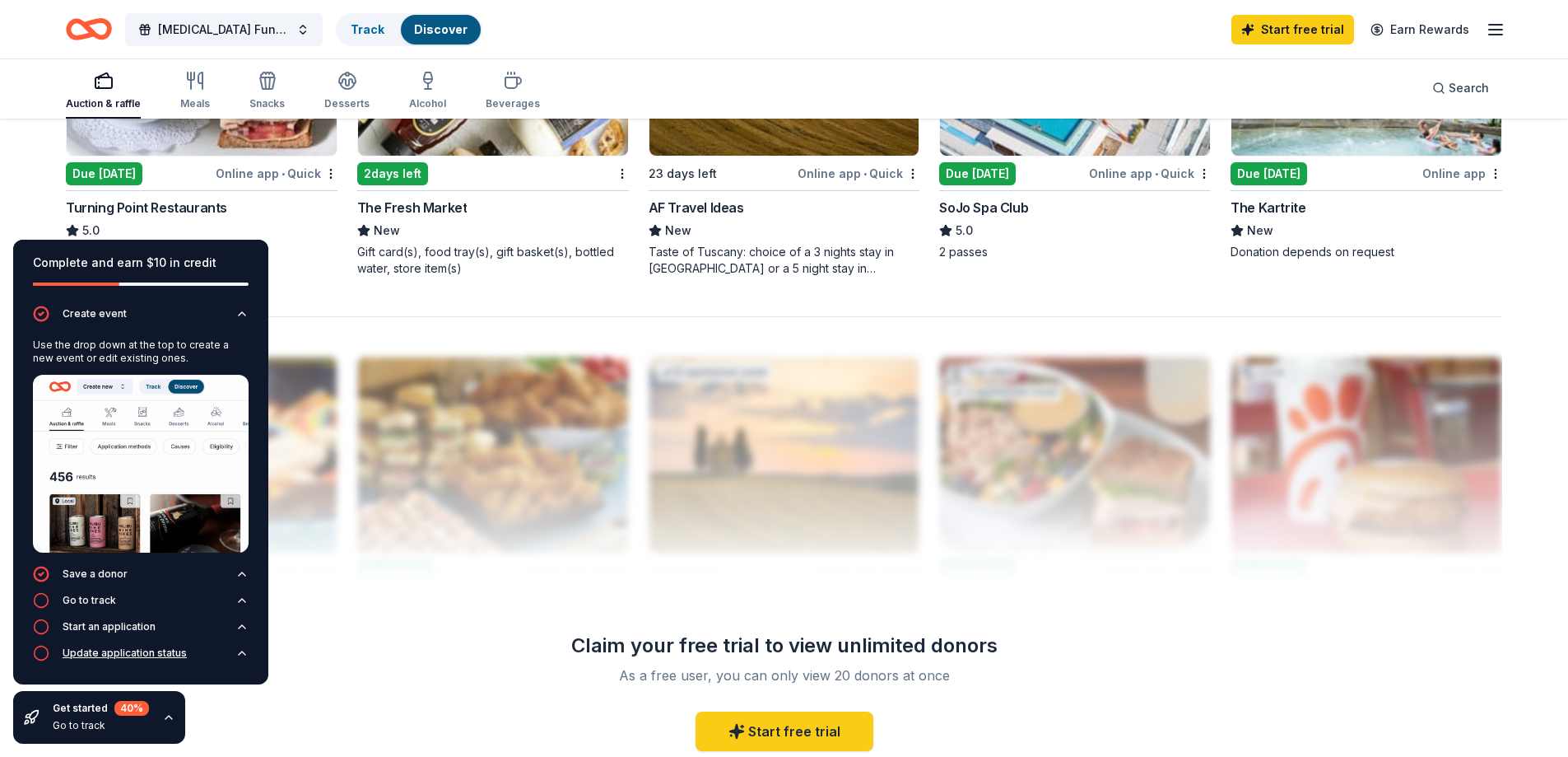
click at [112, 656] on div "Update application status" at bounding box center [125, 653] width 124 height 13
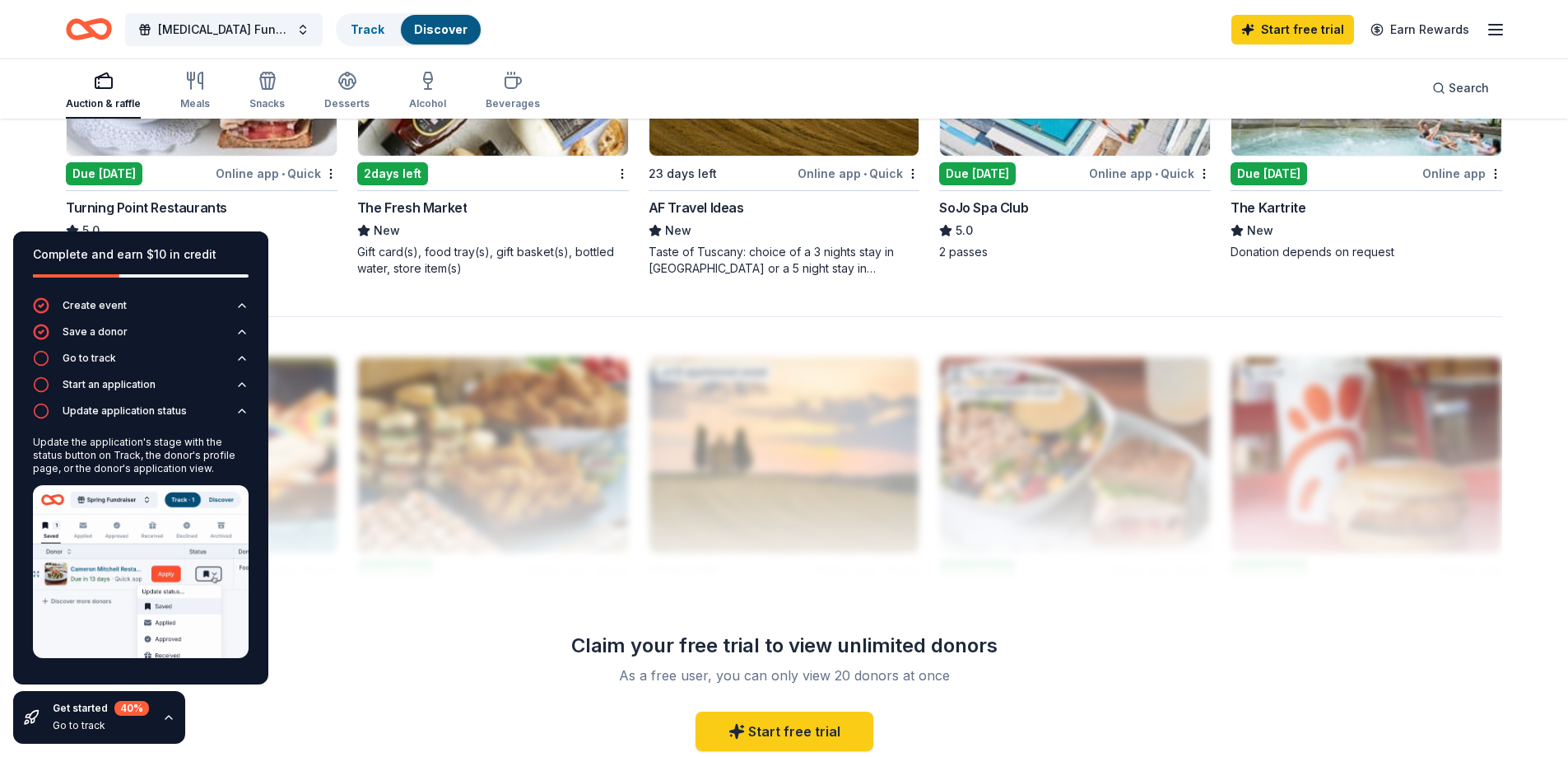
click at [243, 718] on div "Complete and earn $10 in credit Create event Save a donor Go to track Start an …" at bounding box center [140, 487] width 282 height 538
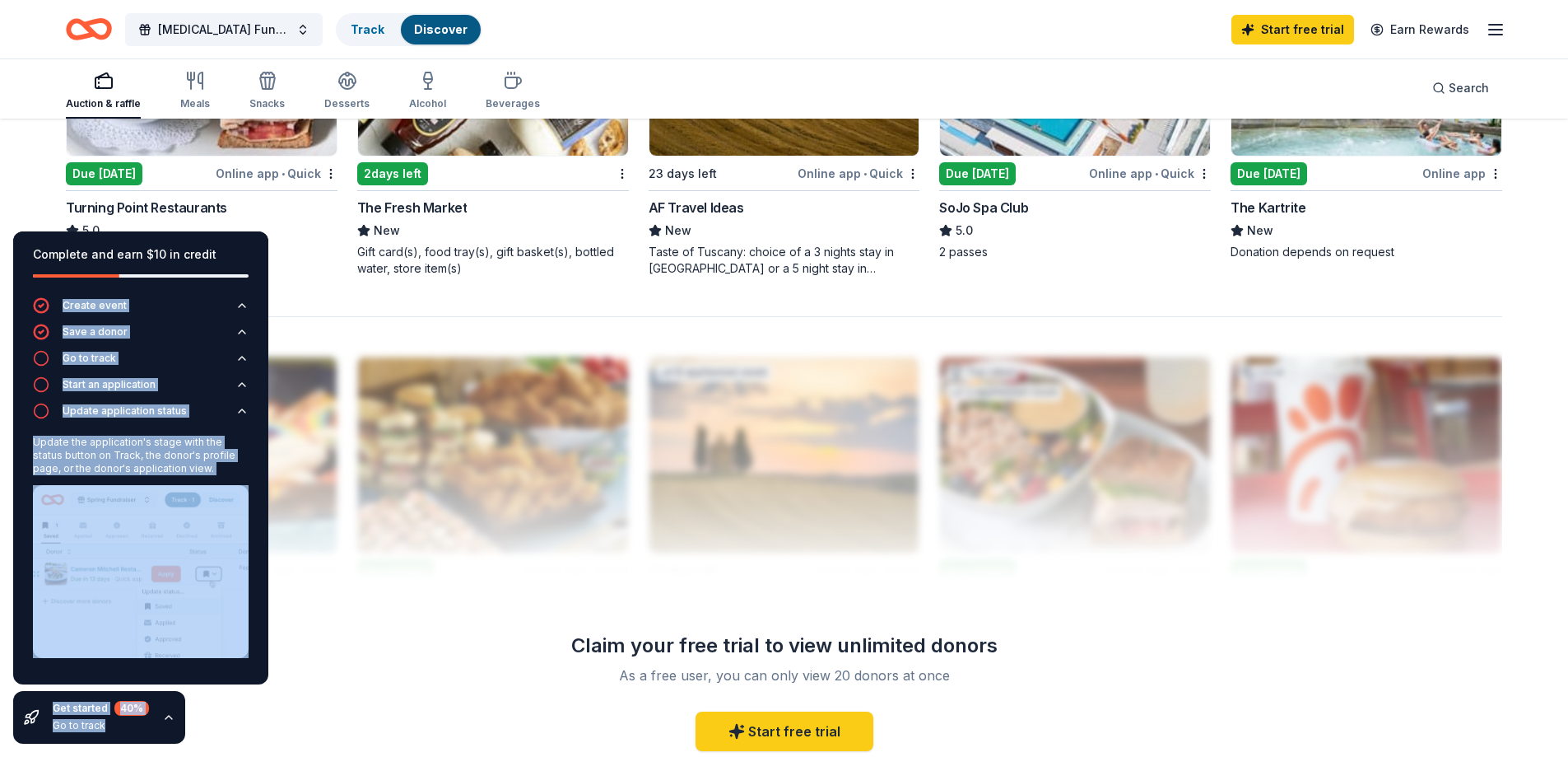
drag, startPoint x: 230, startPoint y: 250, endPoint x: -193, endPoint y: 250, distance: 423.0
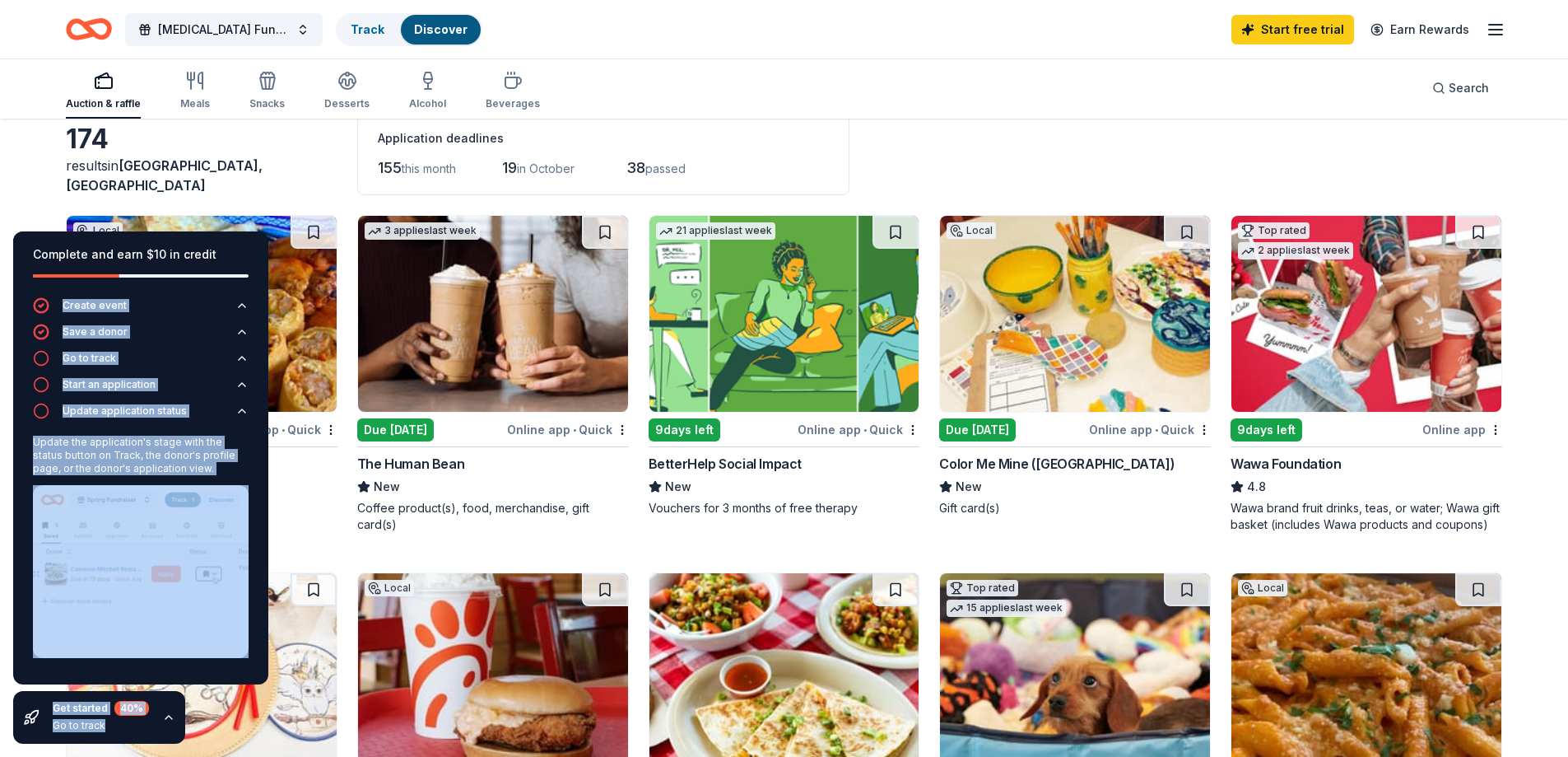
scroll to position [55, 0]
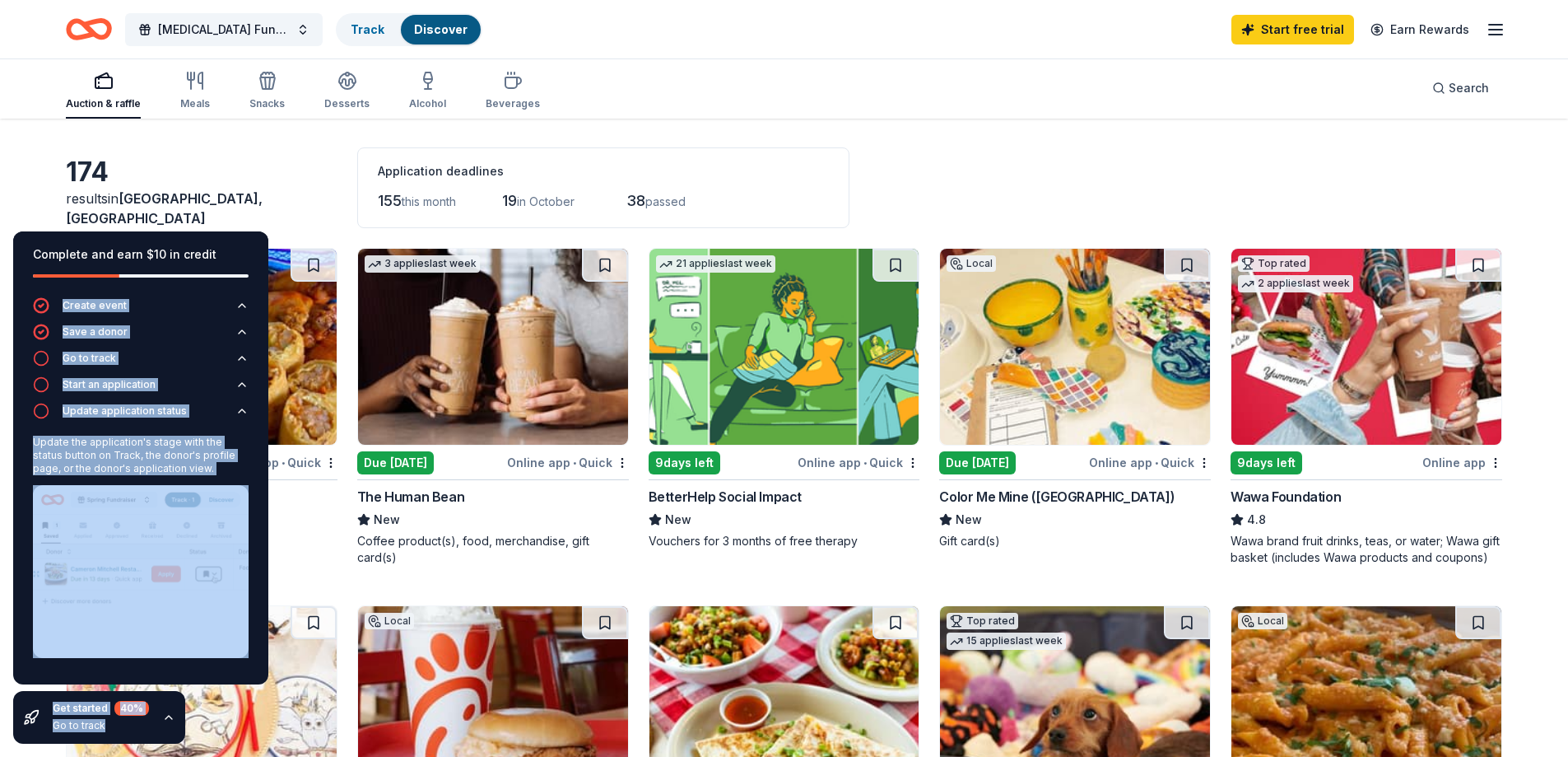
click at [1019, 382] on img at bounding box center [1075, 347] width 270 height 196
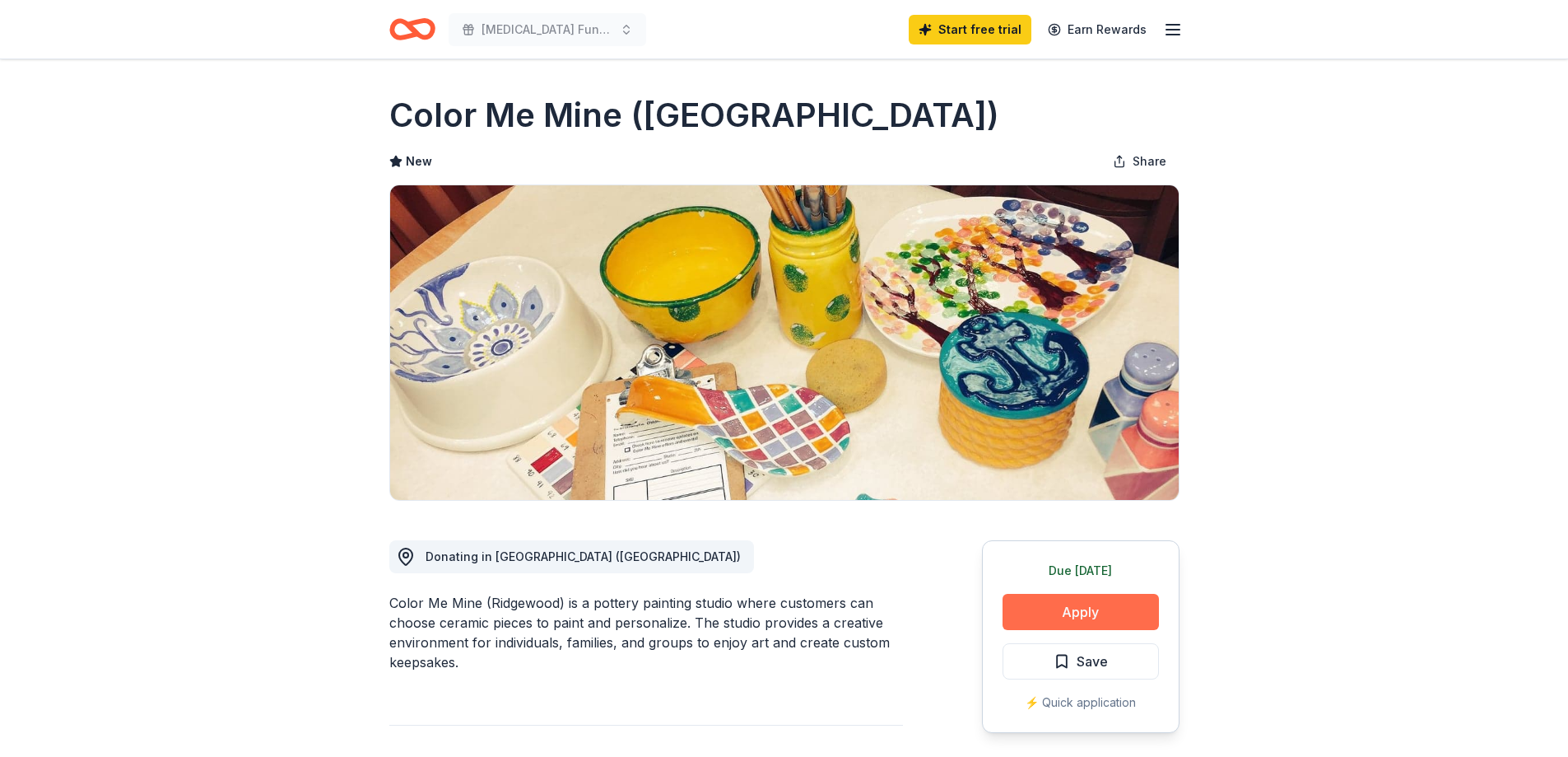
click at [1091, 618] on button "Apply" at bounding box center [1081, 612] width 157 height 36
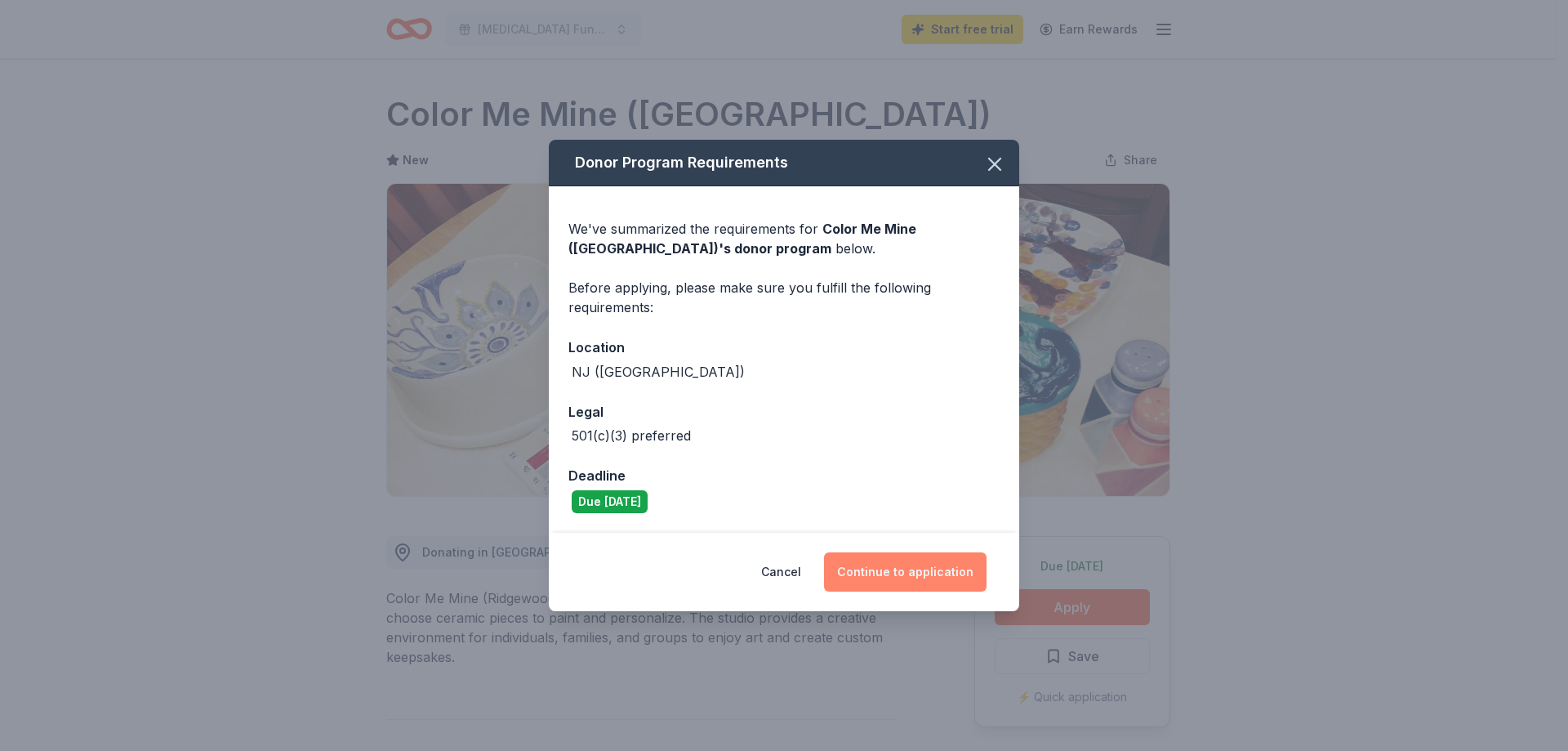
click at [880, 575] on button "Continue to application" at bounding box center [906, 571] width 163 height 39
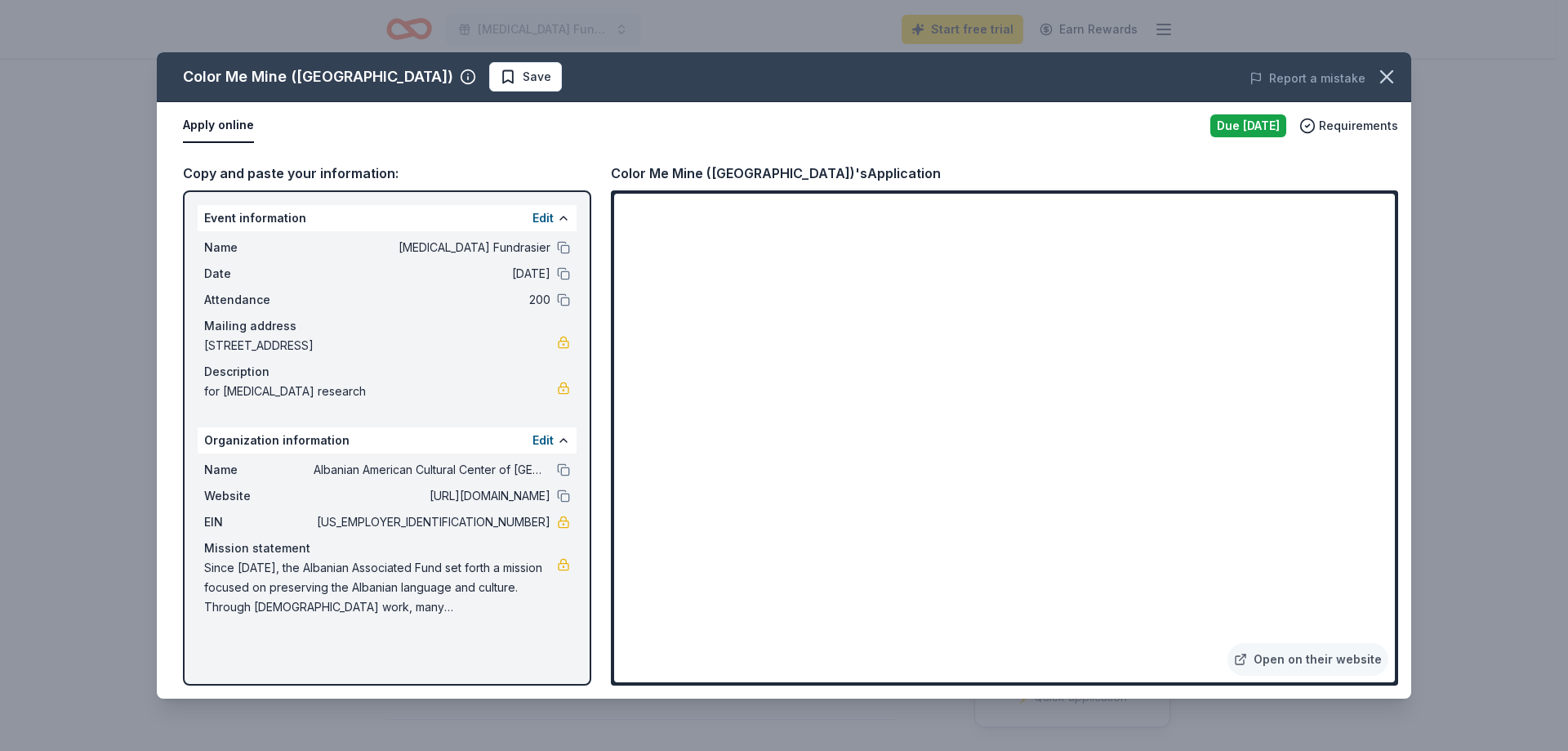
click at [383, 591] on span "Since [DATE], the Albanian Associated Fund set forth a mission focused on prese…" at bounding box center [381, 587] width 353 height 59
click at [565, 566] on link at bounding box center [564, 565] width 13 height 13
